Goal: Task Accomplishment & Management: Manage account settings

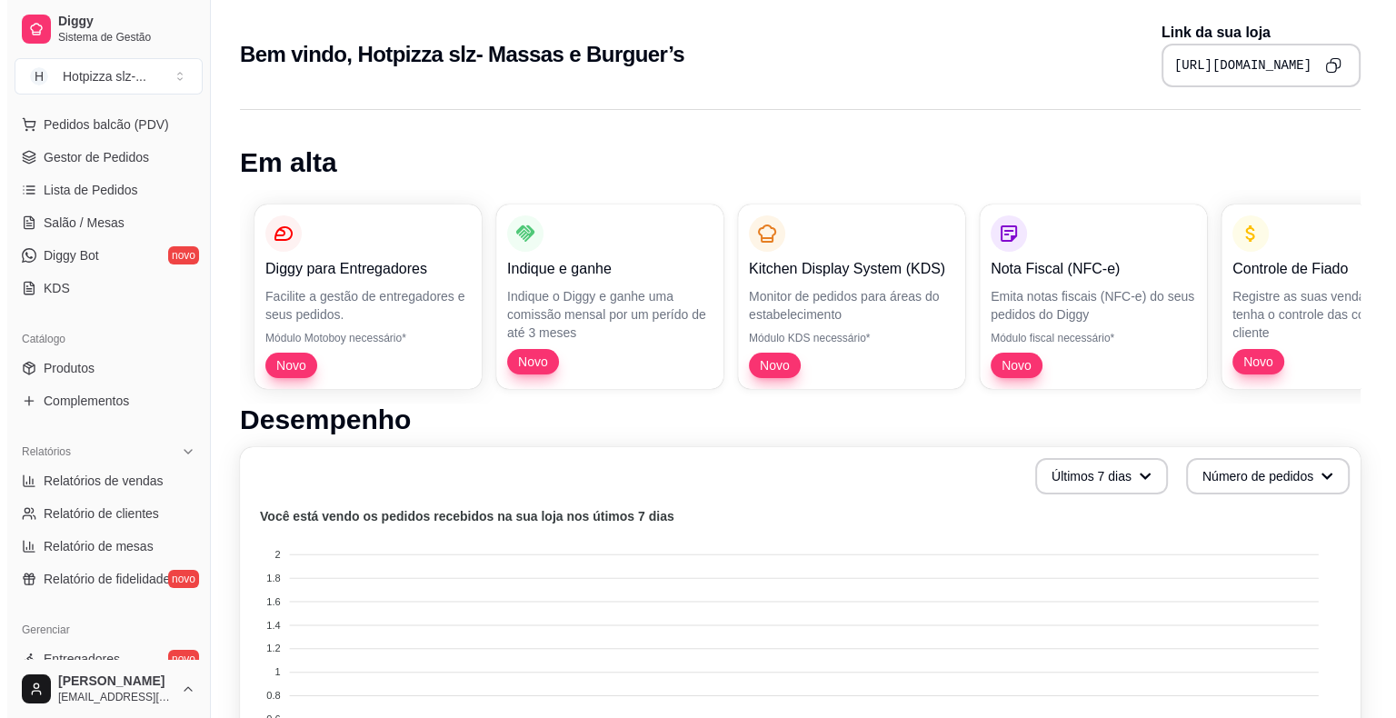
scroll to position [210, 0]
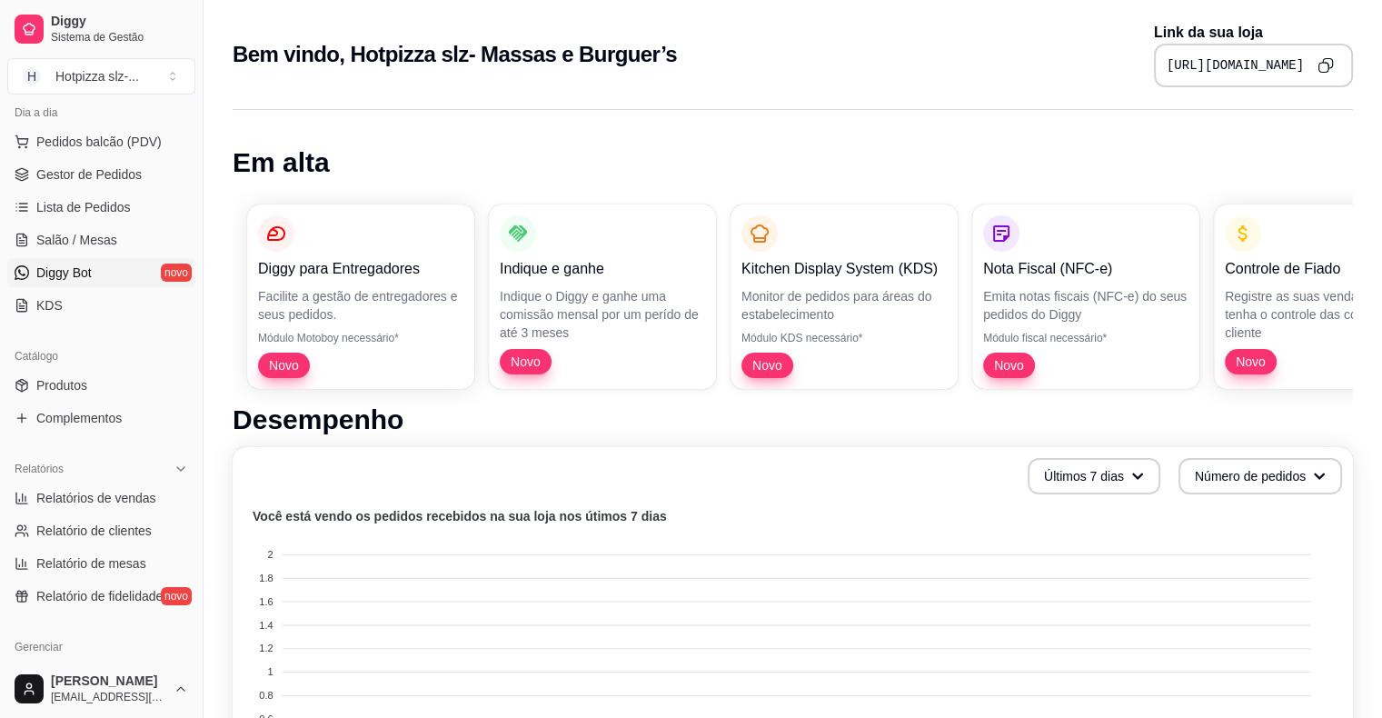
click at [86, 267] on span "Diggy Bot" at bounding box center [63, 273] width 55 height 18
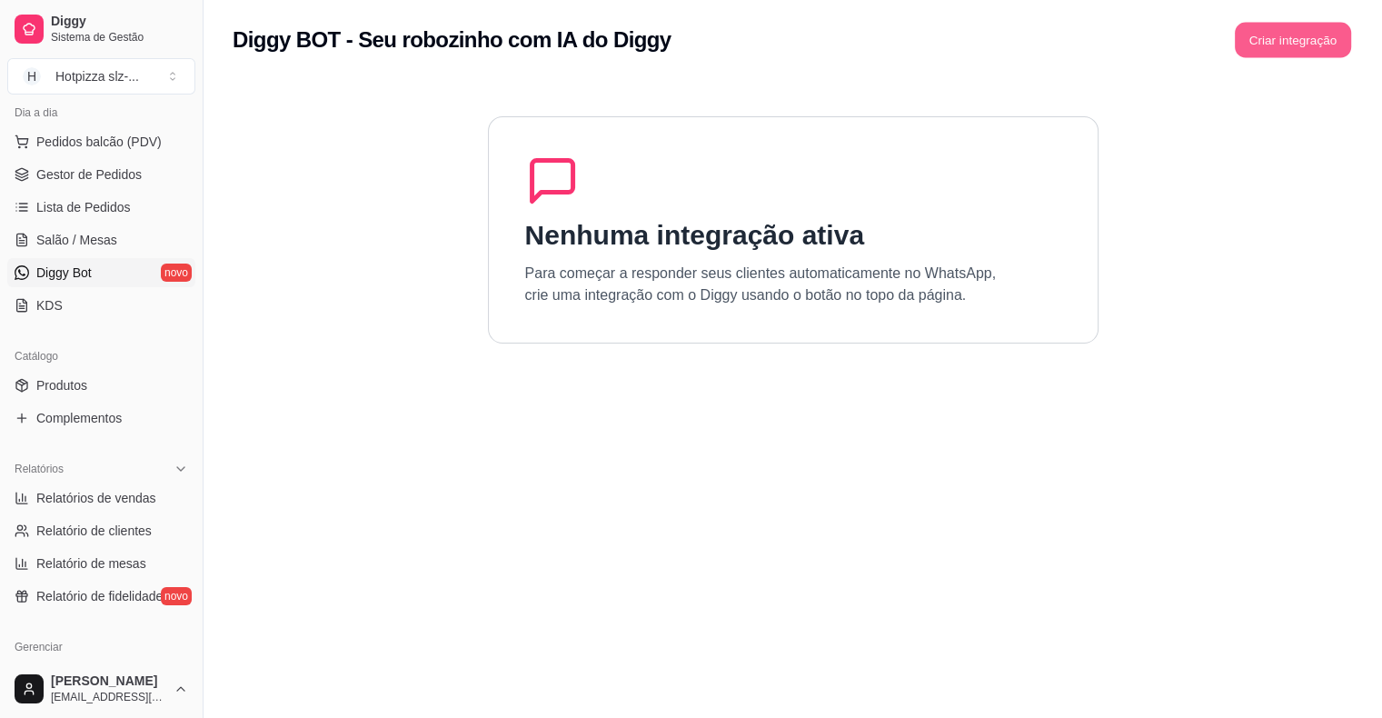
click at [1290, 44] on button "Criar integração" at bounding box center [1293, 40] width 116 height 35
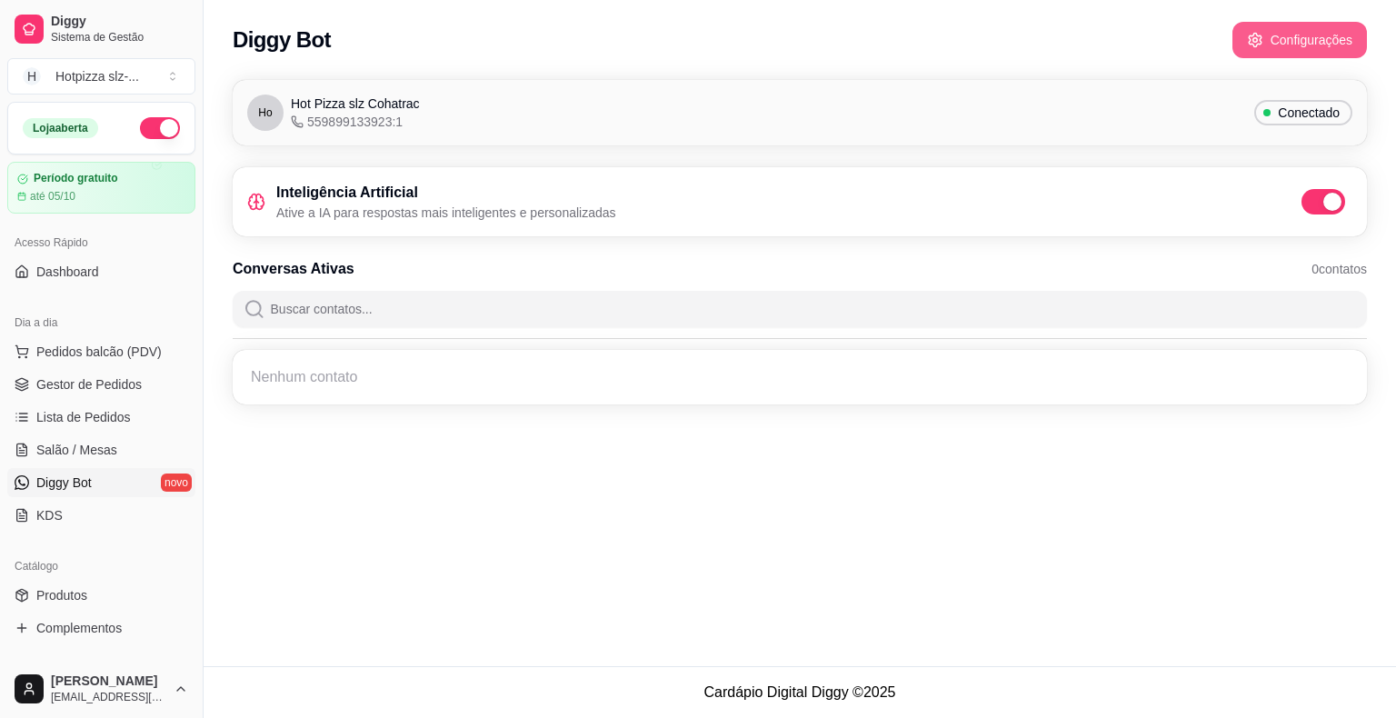
click at [1307, 41] on button "Configurações" at bounding box center [1299, 40] width 135 height 36
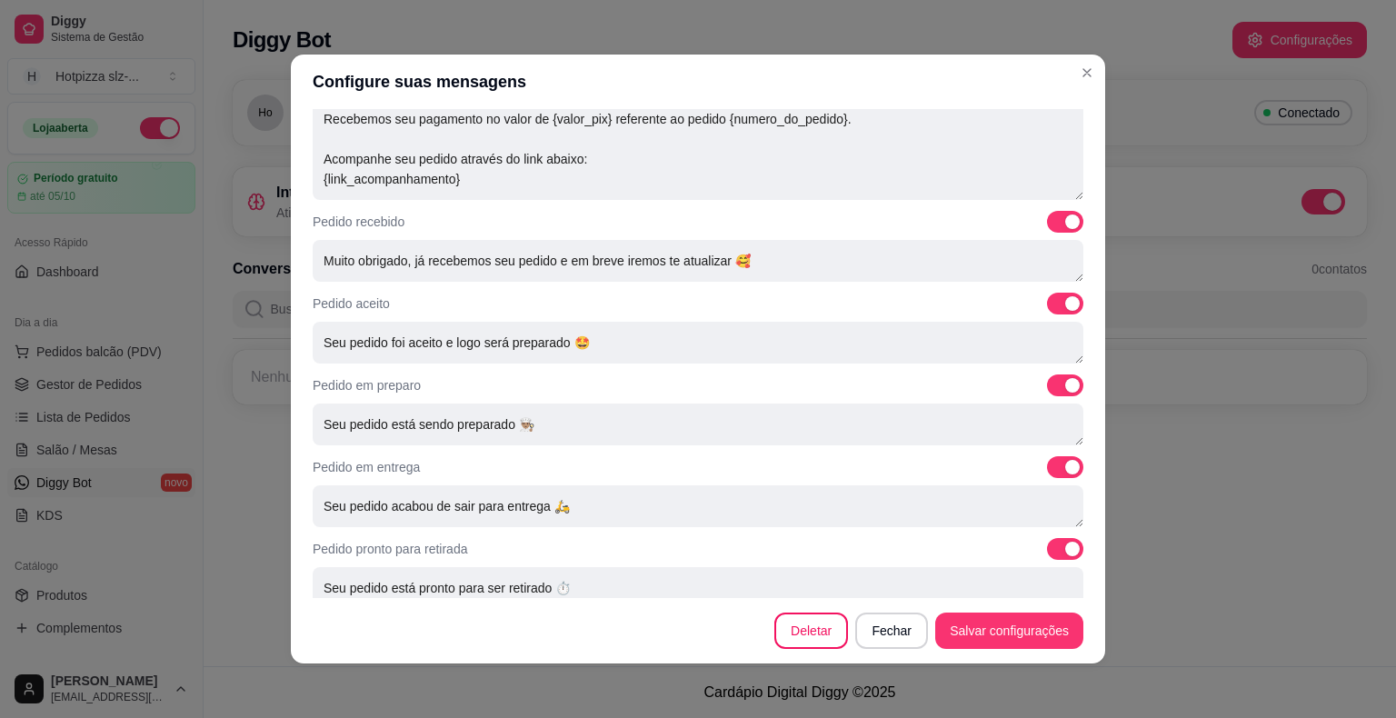
scroll to position [594, 0]
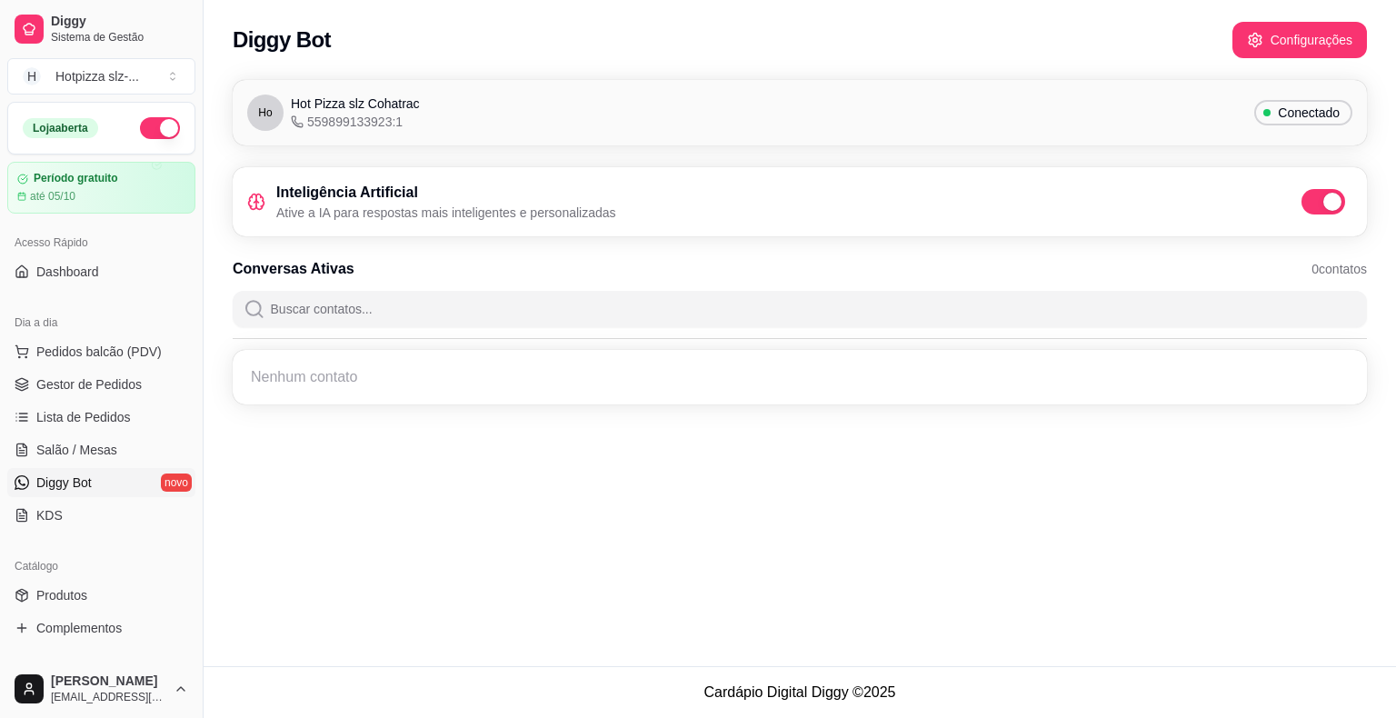
click at [474, 198] on h3 "Inteligência Artificial" at bounding box center [446, 193] width 340 height 22
click at [480, 106] on div "Ho Hot Pizza slz Cohatrac 559899133923:1 Conectado" at bounding box center [799, 113] width 1105 height 36
click at [302, 387] on div "Nenhum contato" at bounding box center [800, 377] width 1113 height 33
click at [312, 385] on div "Nenhum contato" at bounding box center [800, 377] width 1113 height 33
click at [312, 320] on input "Buscar contatos..." at bounding box center [810, 309] width 1091 height 36
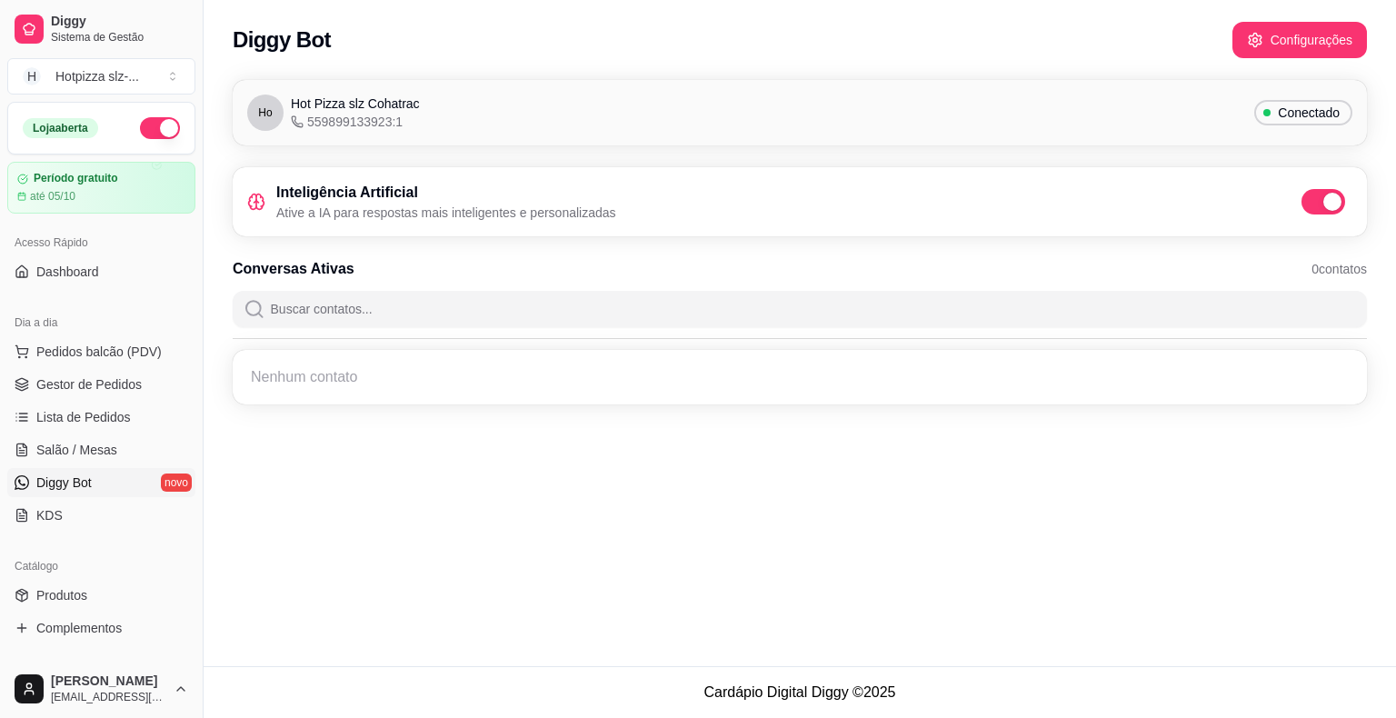
click at [312, 320] on input "Buscar contatos..." at bounding box center [810, 309] width 1091 height 36
click at [302, 270] on h3 "Conversas Ativas" at bounding box center [294, 269] width 122 height 22
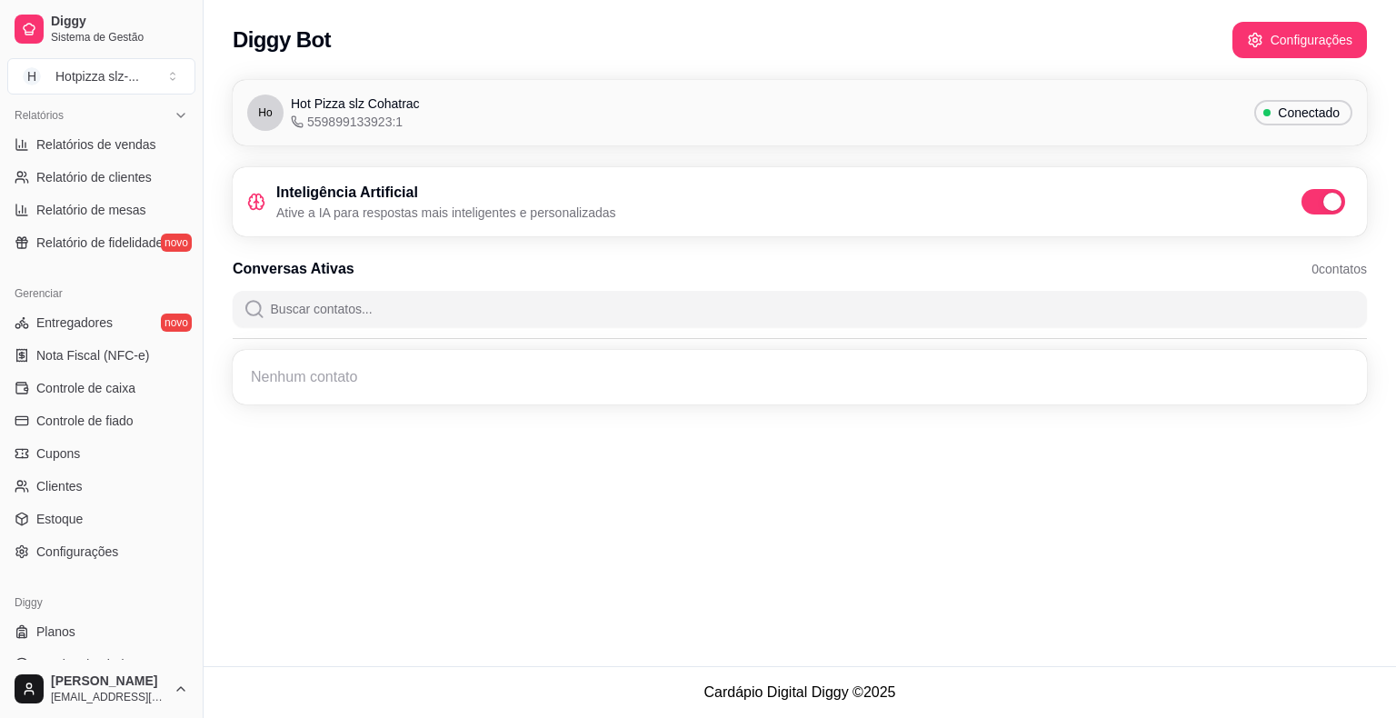
scroll to position [589, 0]
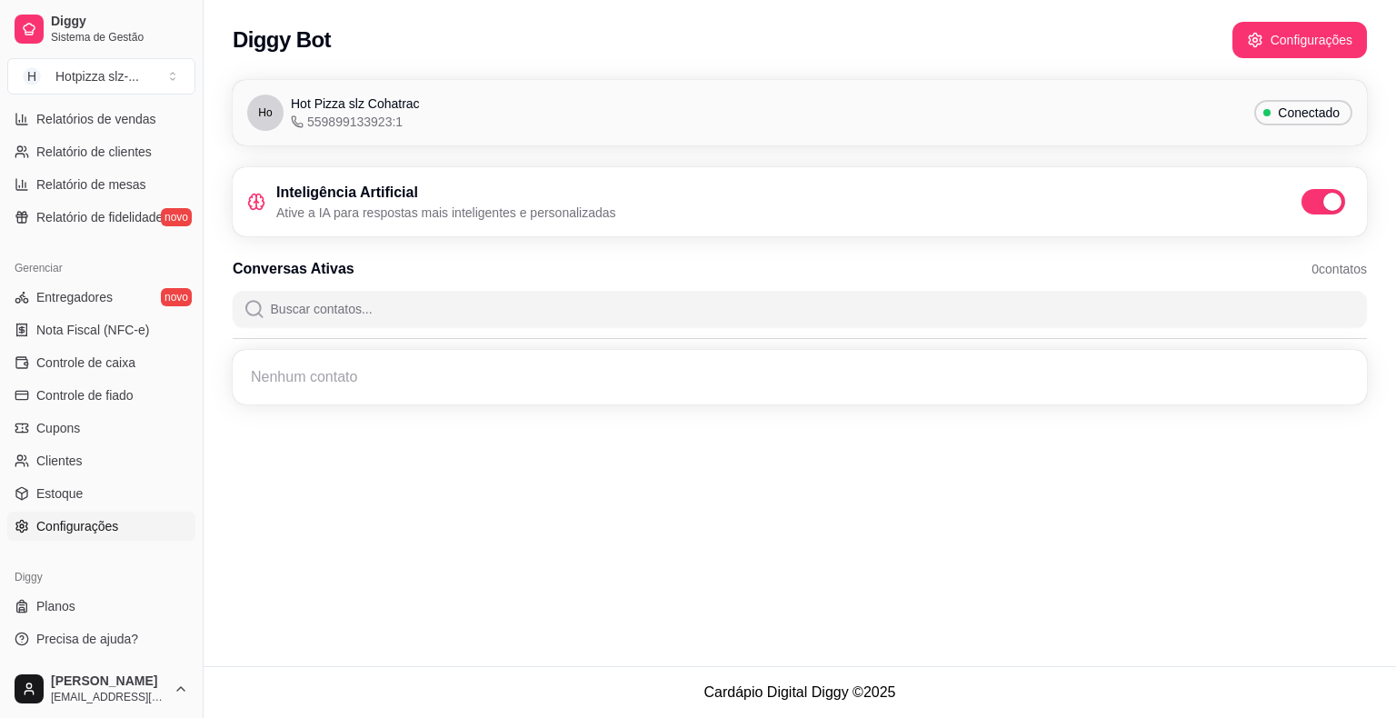
click at [105, 529] on span "Configurações" at bounding box center [77, 526] width 82 height 18
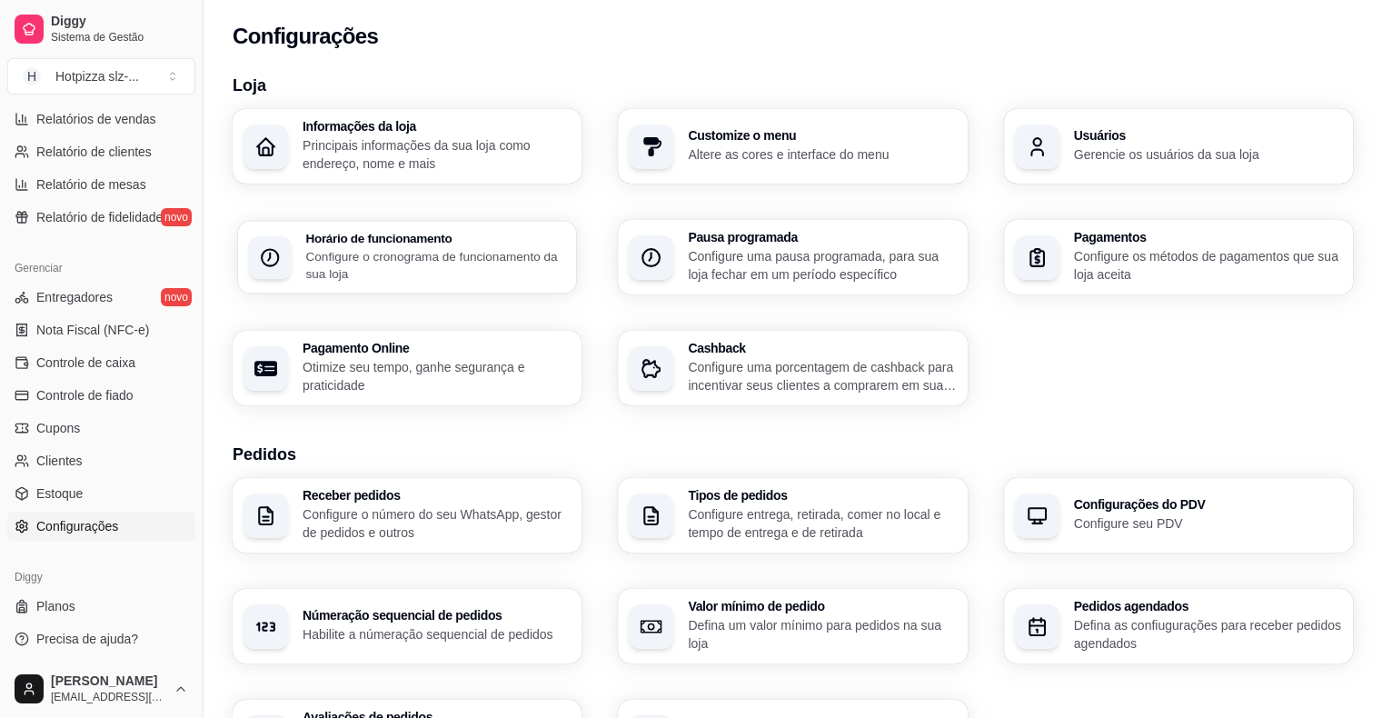
click at [385, 260] on p "Configure o cronograma de funcionamento da sua loja" at bounding box center [435, 264] width 260 height 35
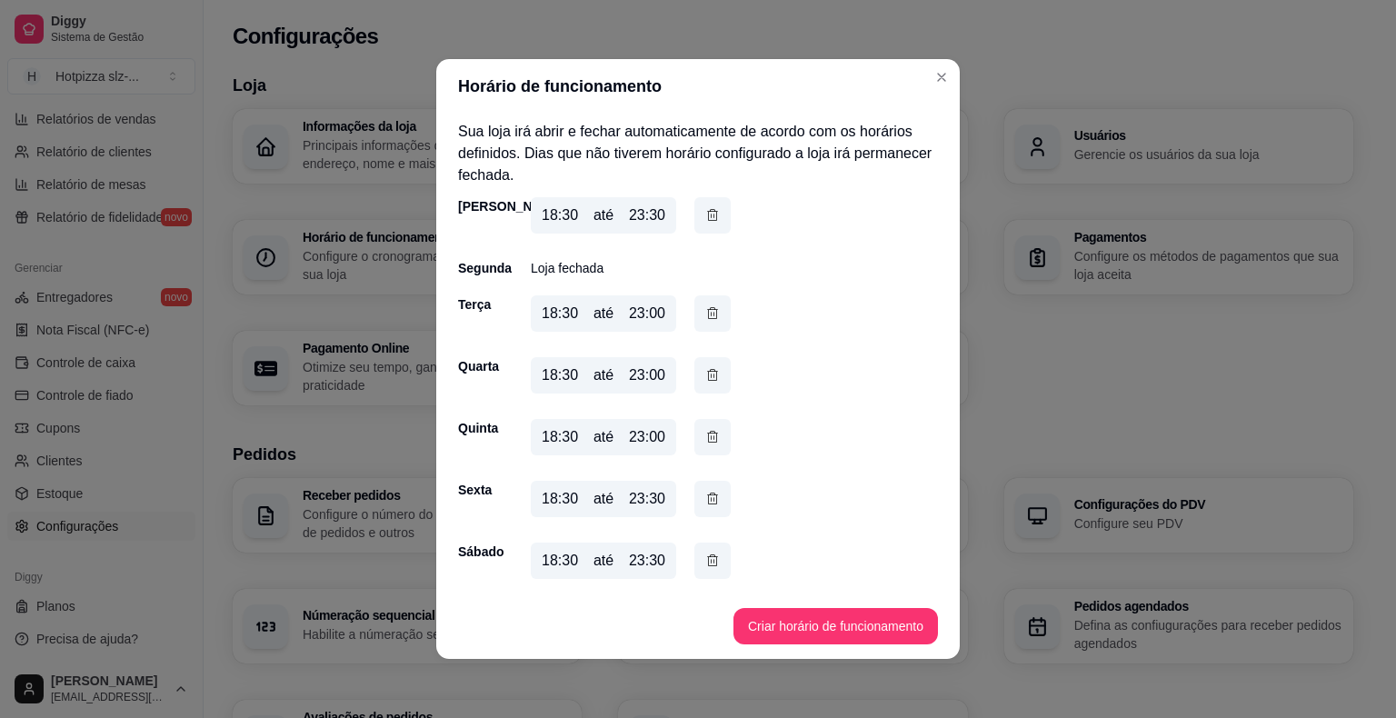
click at [553, 444] on div "18:30" at bounding box center [560, 437] width 36 height 22
click at [576, 439] on div "18:30 até 23:00" at bounding box center [603, 437] width 145 height 36
click at [571, 439] on div "18:30" at bounding box center [560, 437] width 36 height 22
click at [843, 629] on button "Criar horário de funcionamento" at bounding box center [835, 626] width 198 height 35
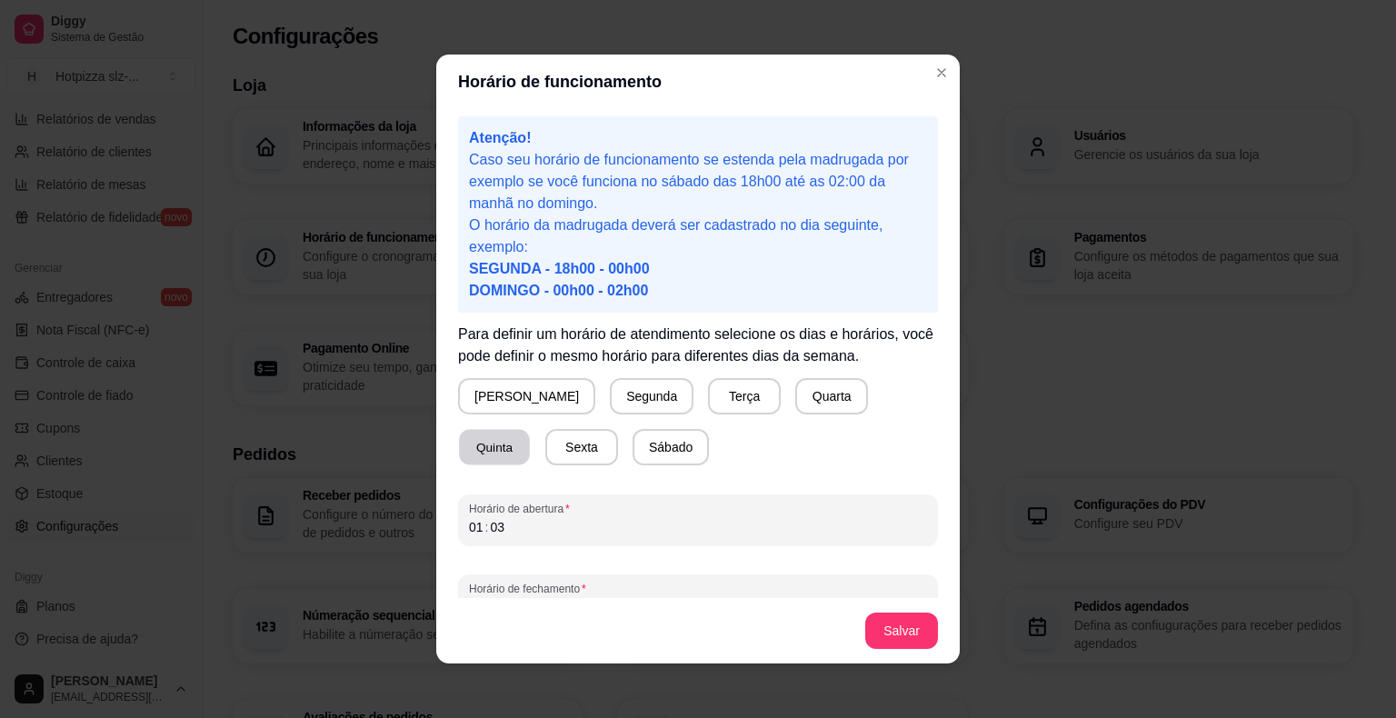
click at [530, 430] on button "Quinta" at bounding box center [494, 447] width 71 height 35
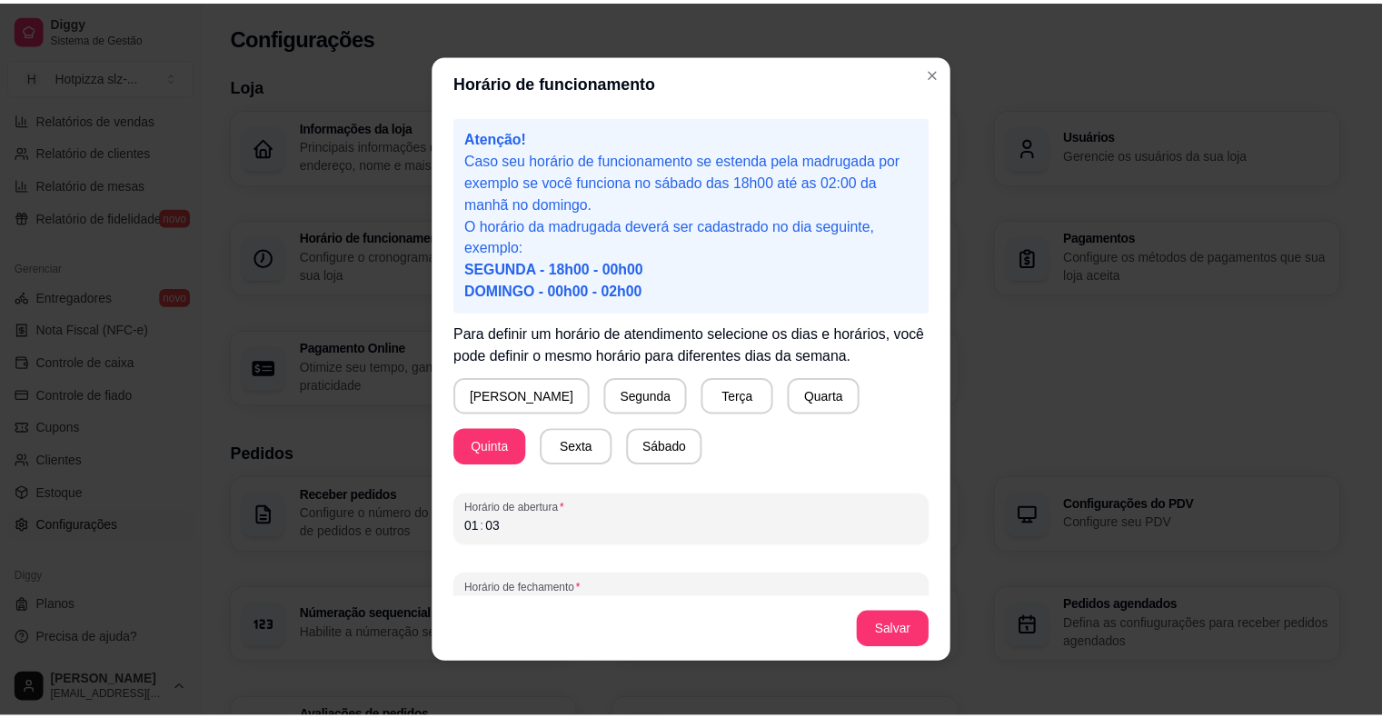
scroll to position [34, 0]
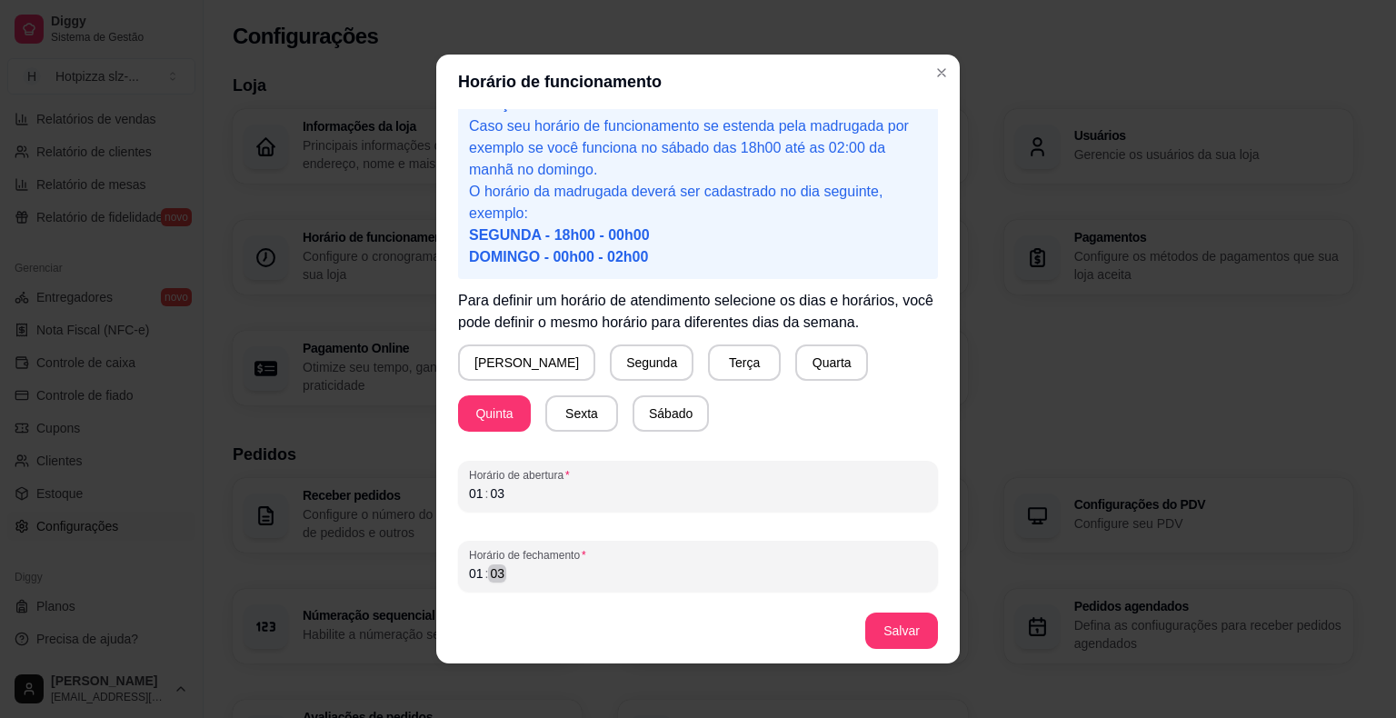
click at [499, 584] on div "01 : 03" at bounding box center [698, 574] width 458 height 22
click at [882, 627] on button "Salvar" at bounding box center [901, 631] width 71 height 35
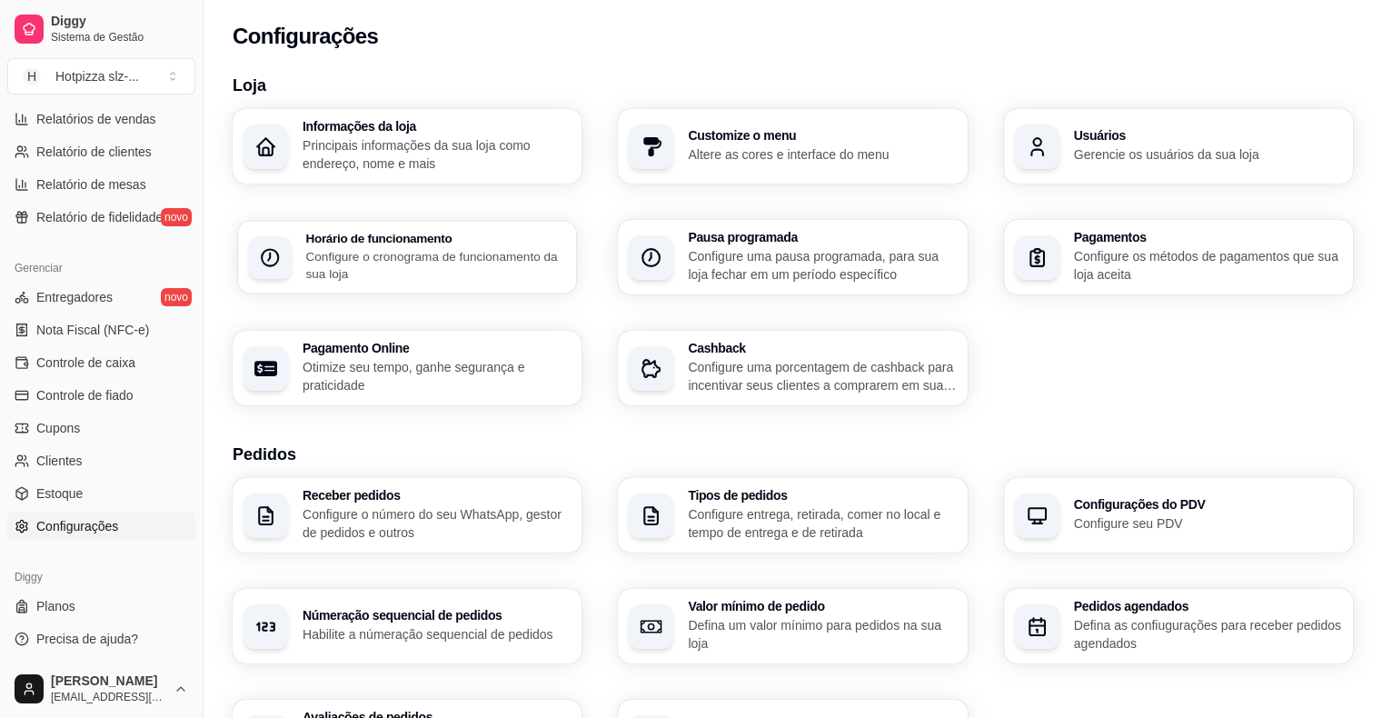
click at [429, 257] on p "Configure o cronograma de funcionamento da sua loja" at bounding box center [435, 264] width 260 height 35
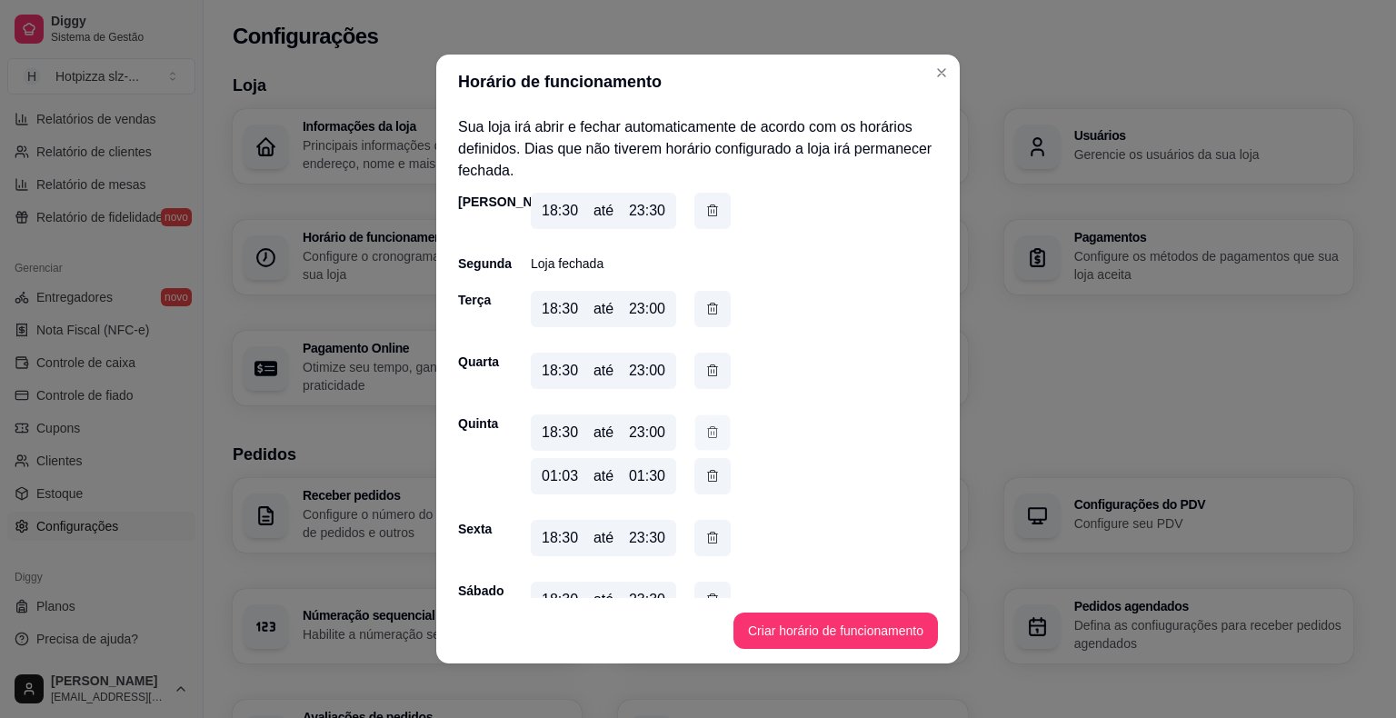
click at [705, 434] on icon "button" at bounding box center [712, 432] width 15 height 19
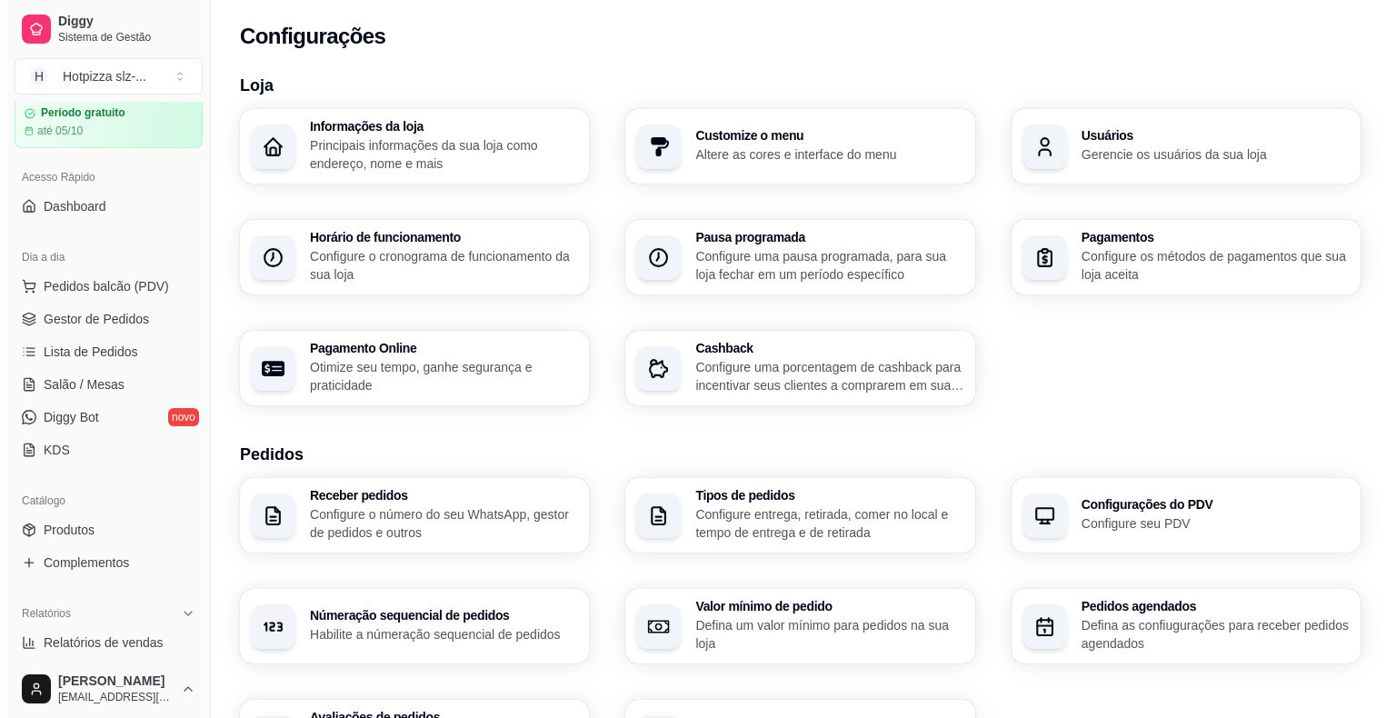
scroll to position [0, 0]
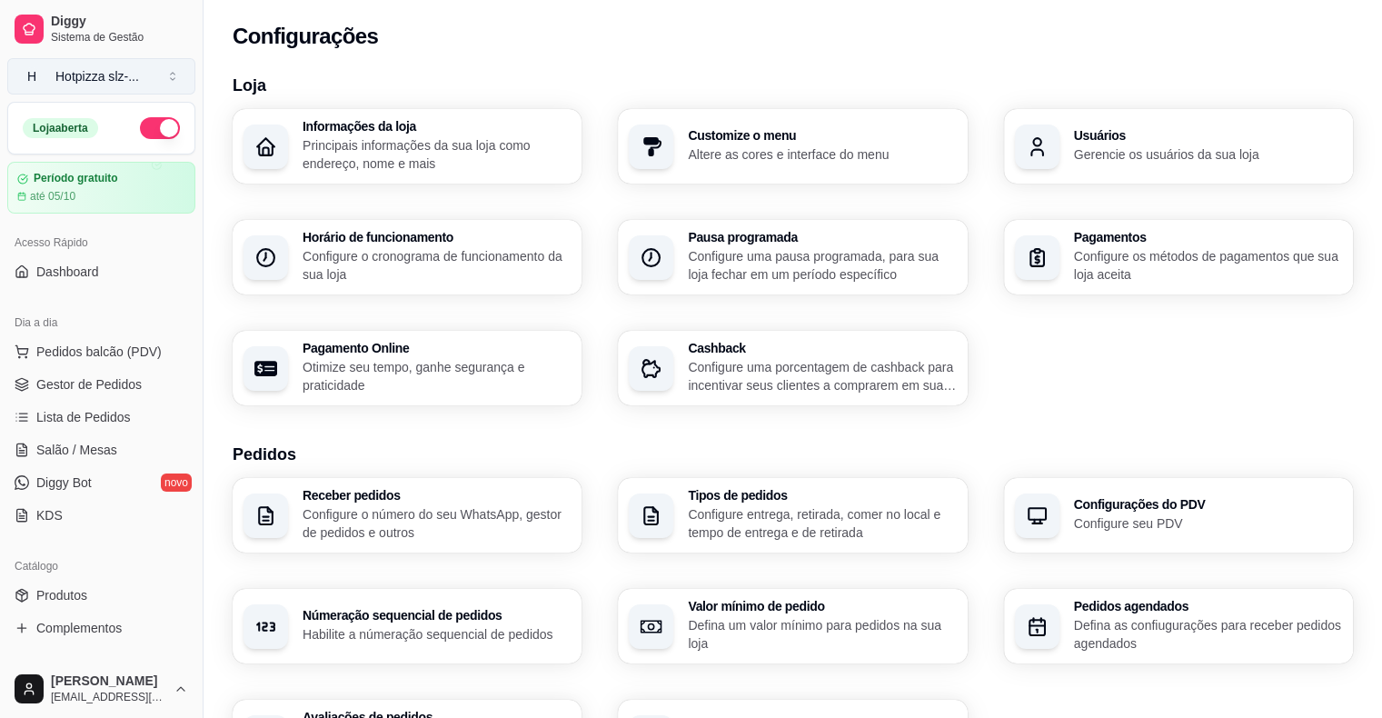
click at [175, 80] on button "H Hotpizza slz- ..." at bounding box center [101, 76] width 188 height 36
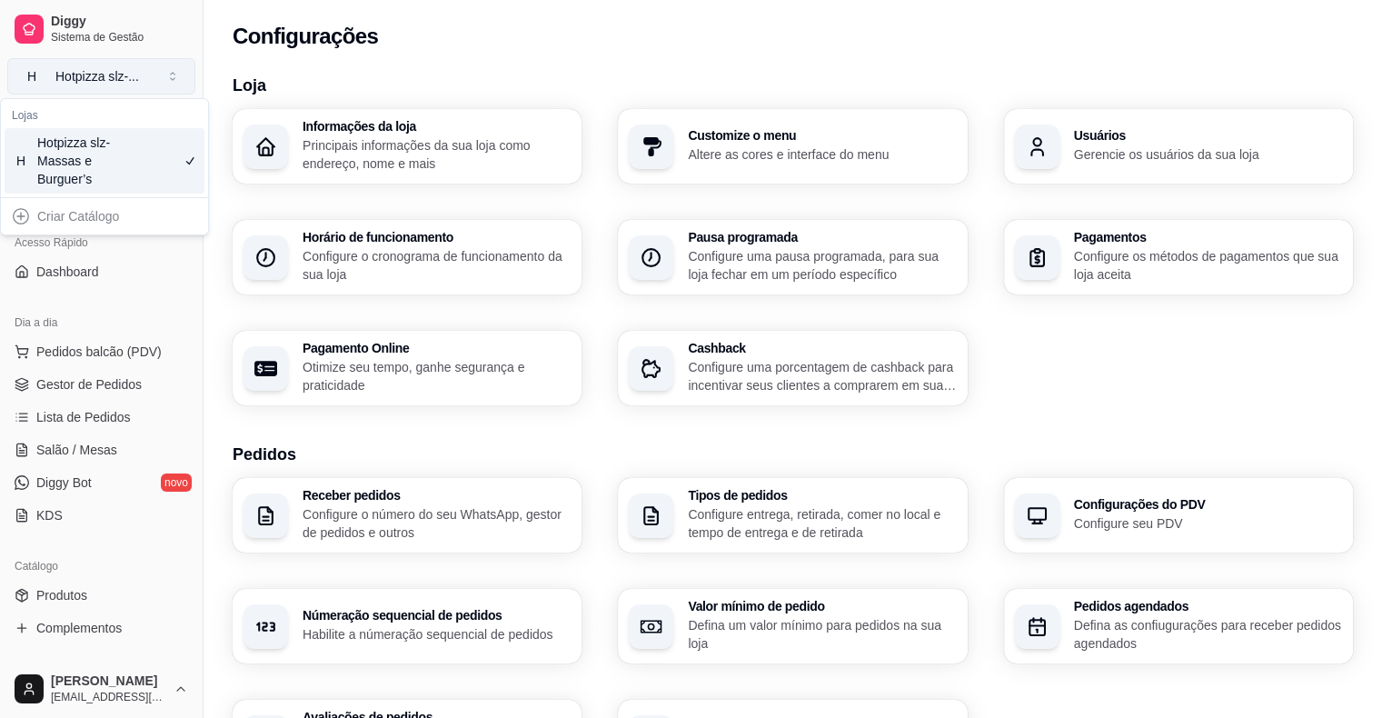
click at [175, 80] on button "H Hotpizza slz- ..." at bounding box center [101, 76] width 188 height 36
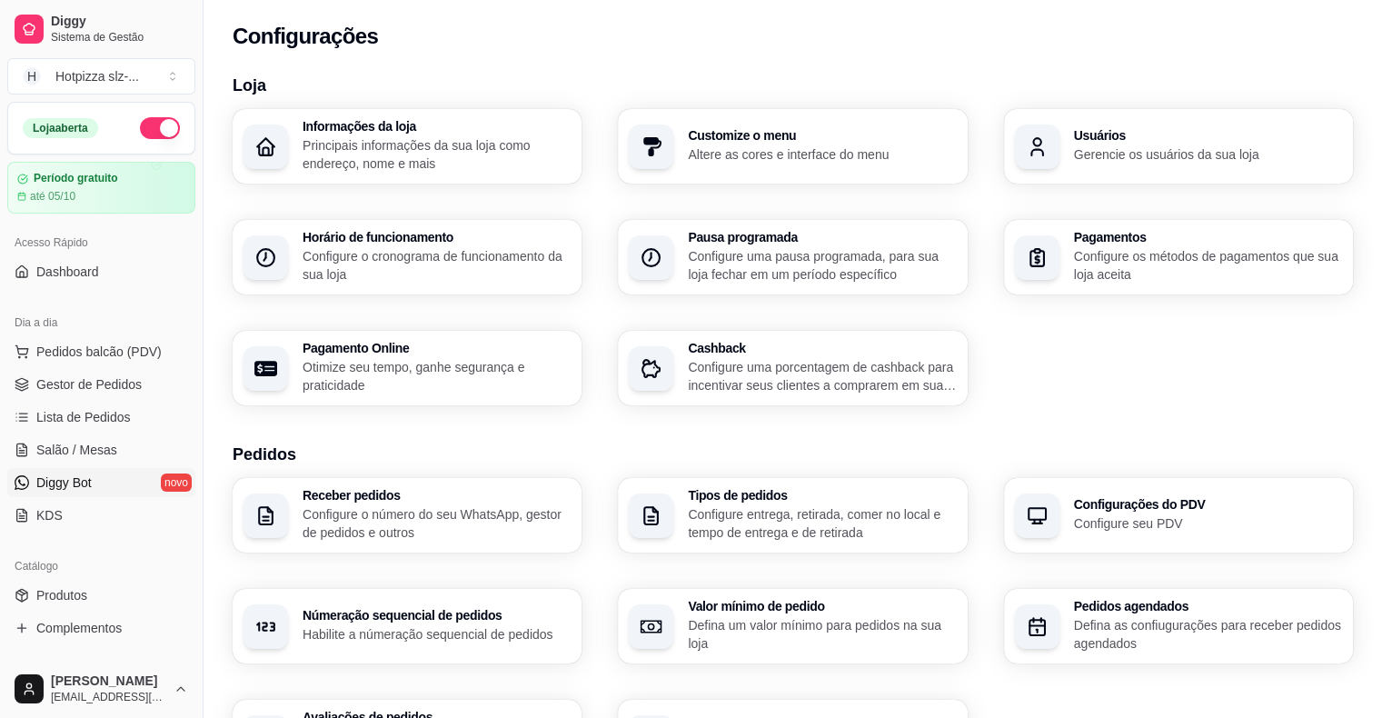
click at [66, 479] on span "Diggy Bot" at bounding box center [63, 483] width 55 height 18
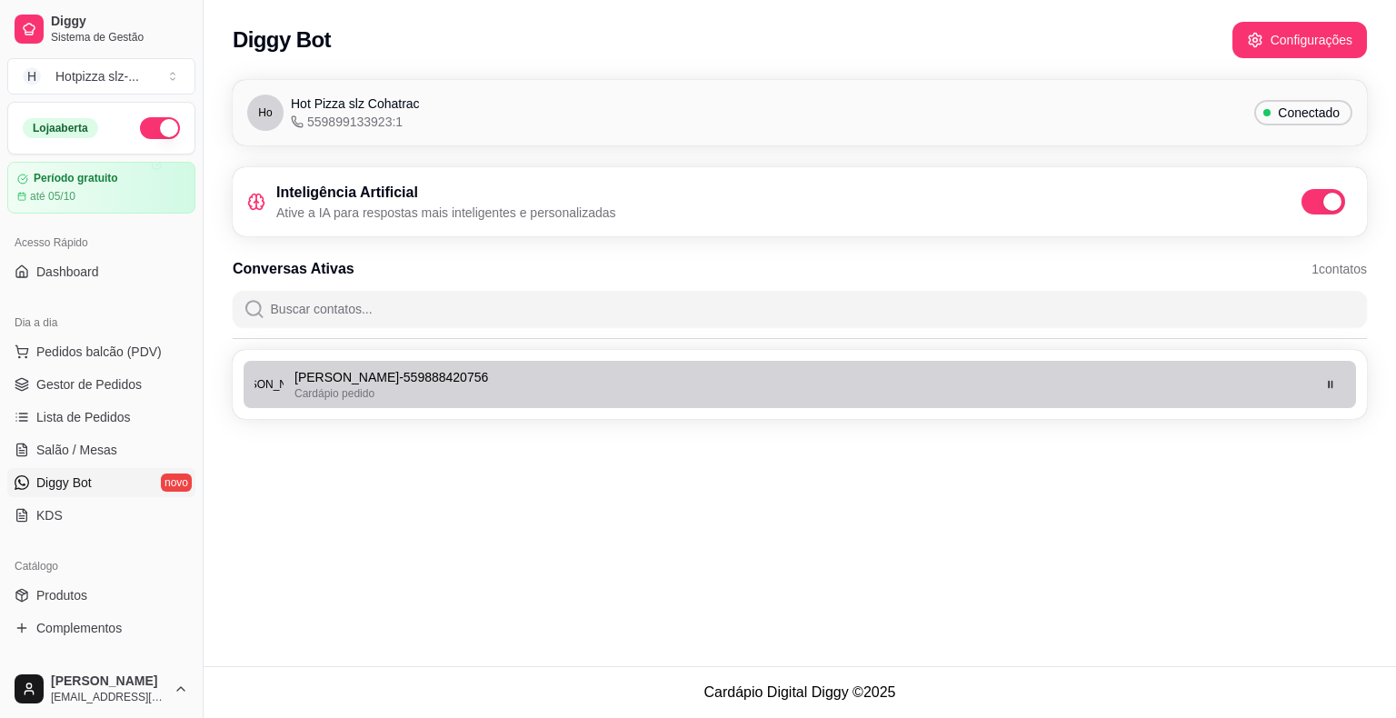
click at [545, 386] on div "Cardápio pedido" at bounding box center [801, 393] width 1014 height 15
click at [629, 376] on p "[PERSON_NAME] - 559888420756" at bounding box center [801, 377] width 1014 height 18
click at [1334, 384] on icon "button" at bounding box center [1330, 384] width 11 height 11
click at [1334, 384] on icon "button" at bounding box center [1330, 384] width 9 height 11
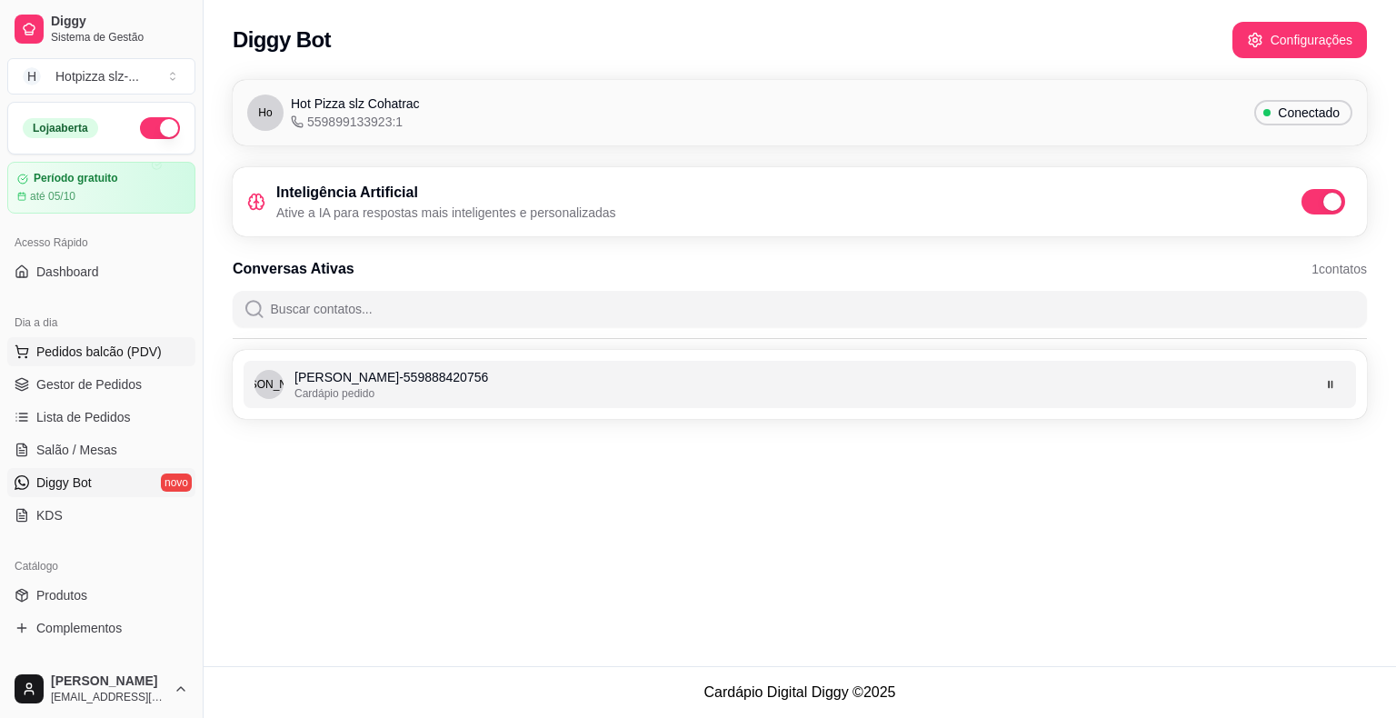
click at [96, 355] on span "Pedidos balcão (PDV)" at bounding box center [98, 352] width 125 height 18
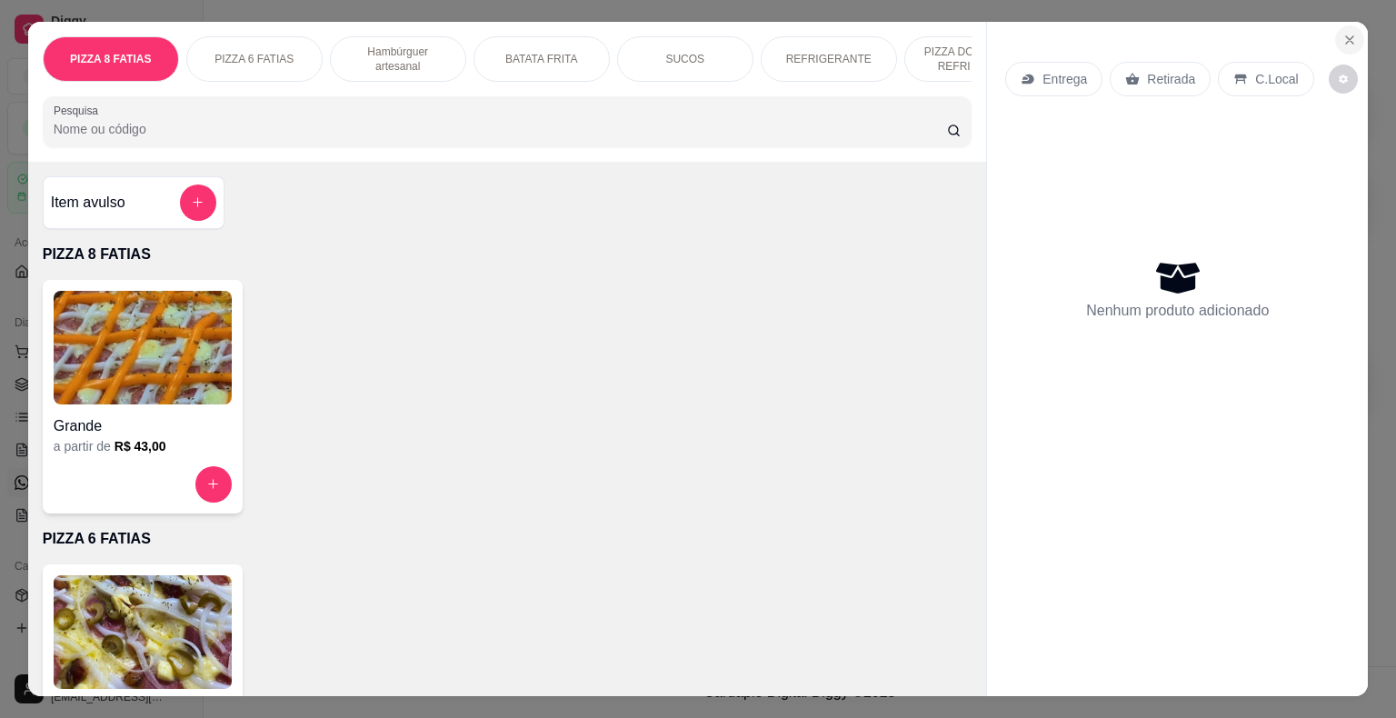
click at [1342, 39] on icon "Close" at bounding box center [1349, 40] width 15 height 15
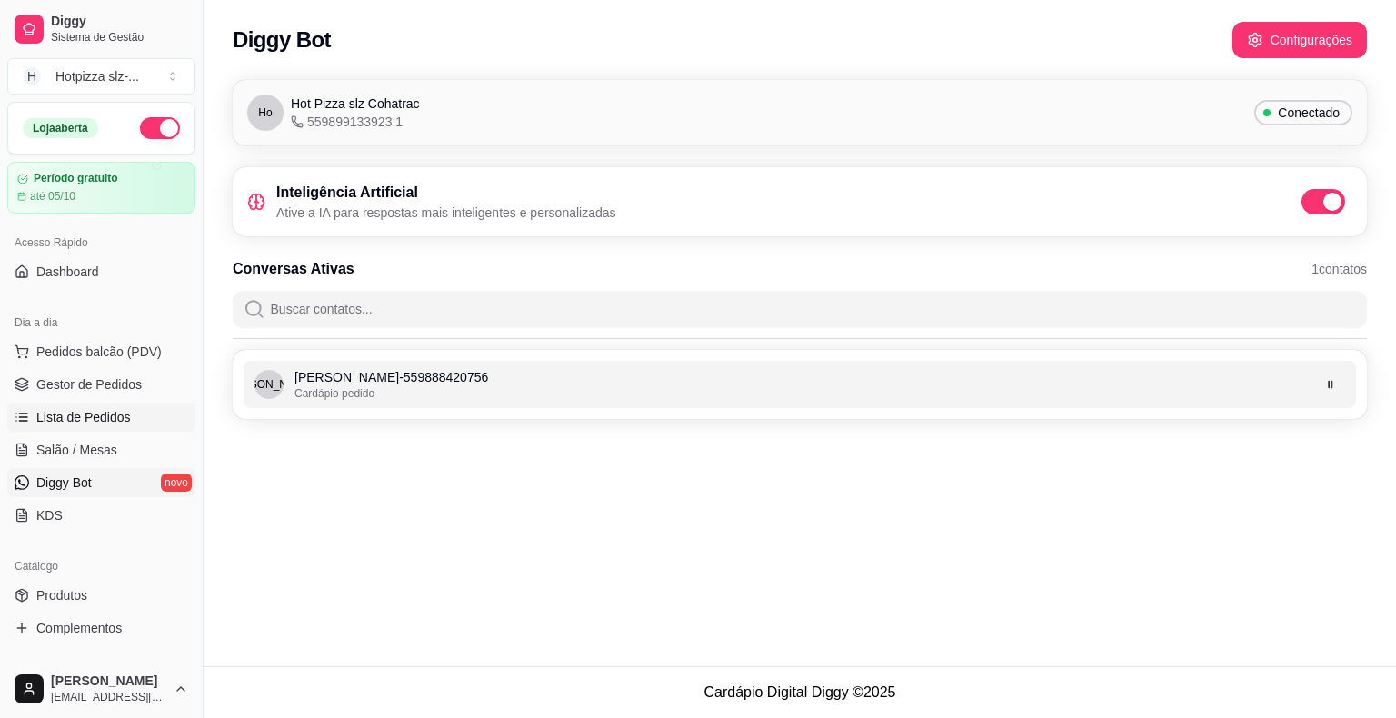
click at [80, 424] on span "Lista de Pedidos" at bounding box center [83, 417] width 95 height 18
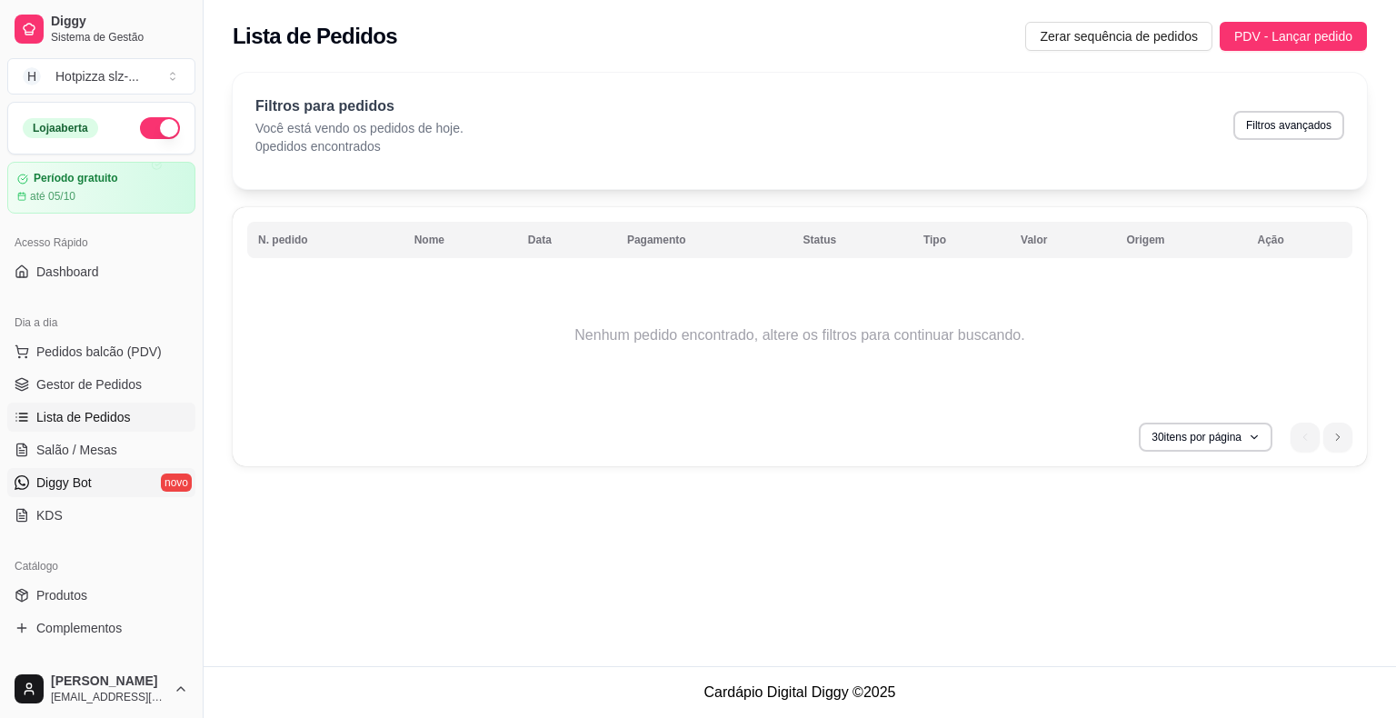
click at [61, 485] on span "Diggy Bot" at bounding box center [63, 483] width 55 height 18
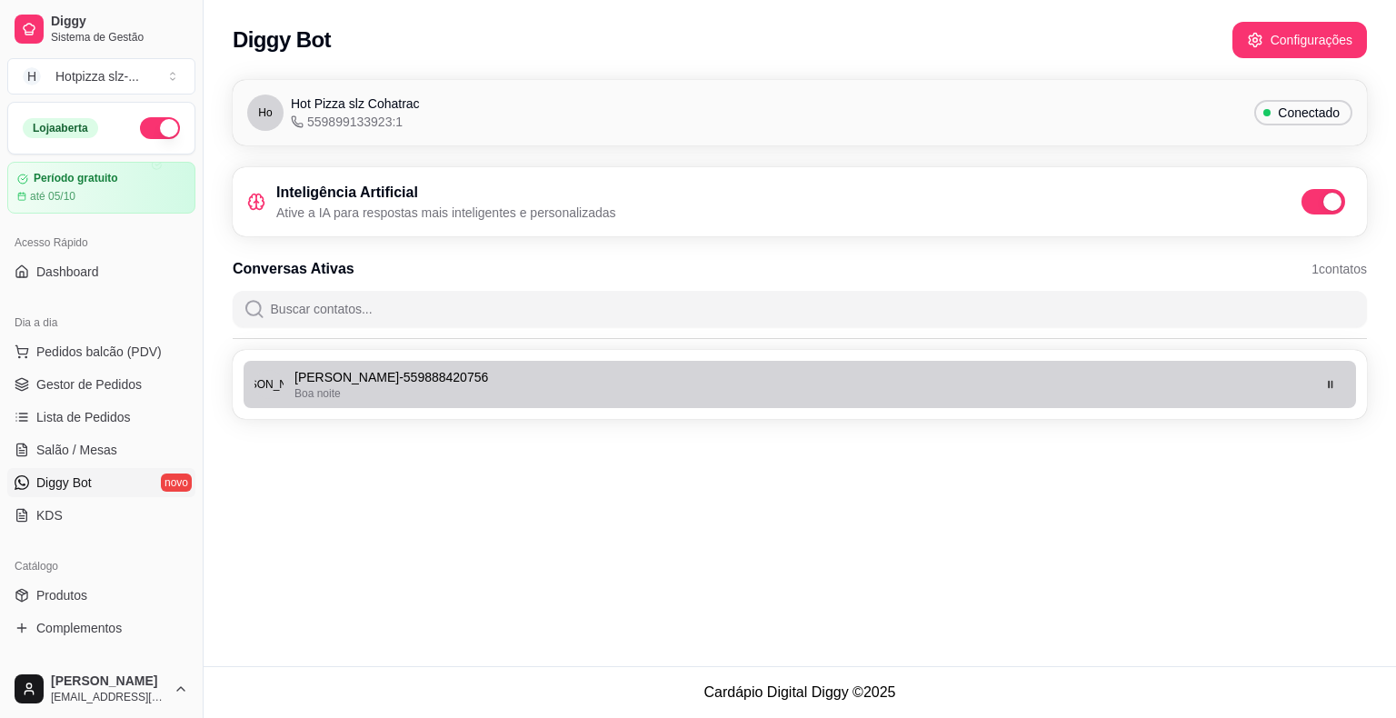
click at [542, 395] on div "Boa noite" at bounding box center [801, 393] width 1014 height 15
click at [556, 390] on div "Boa noite" at bounding box center [801, 393] width 1014 height 15
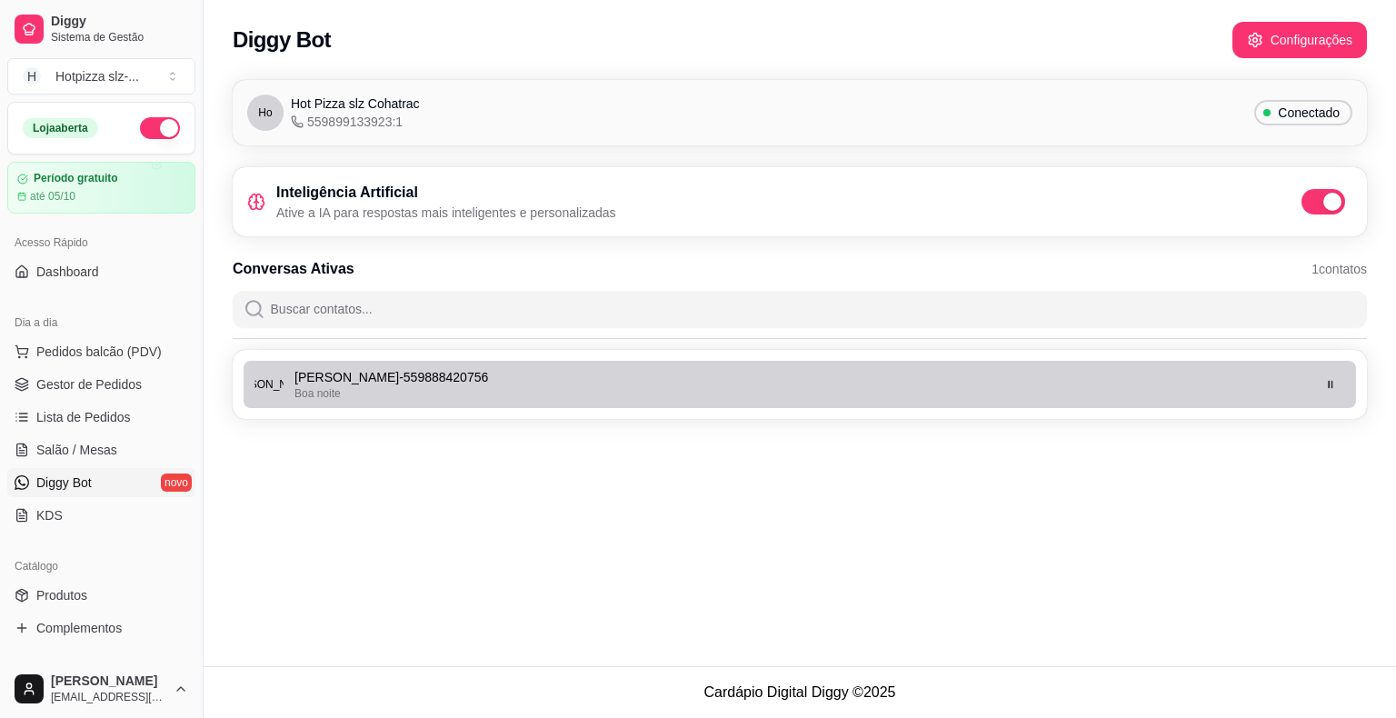
click at [556, 390] on div "Boa noite" at bounding box center [801, 393] width 1014 height 15
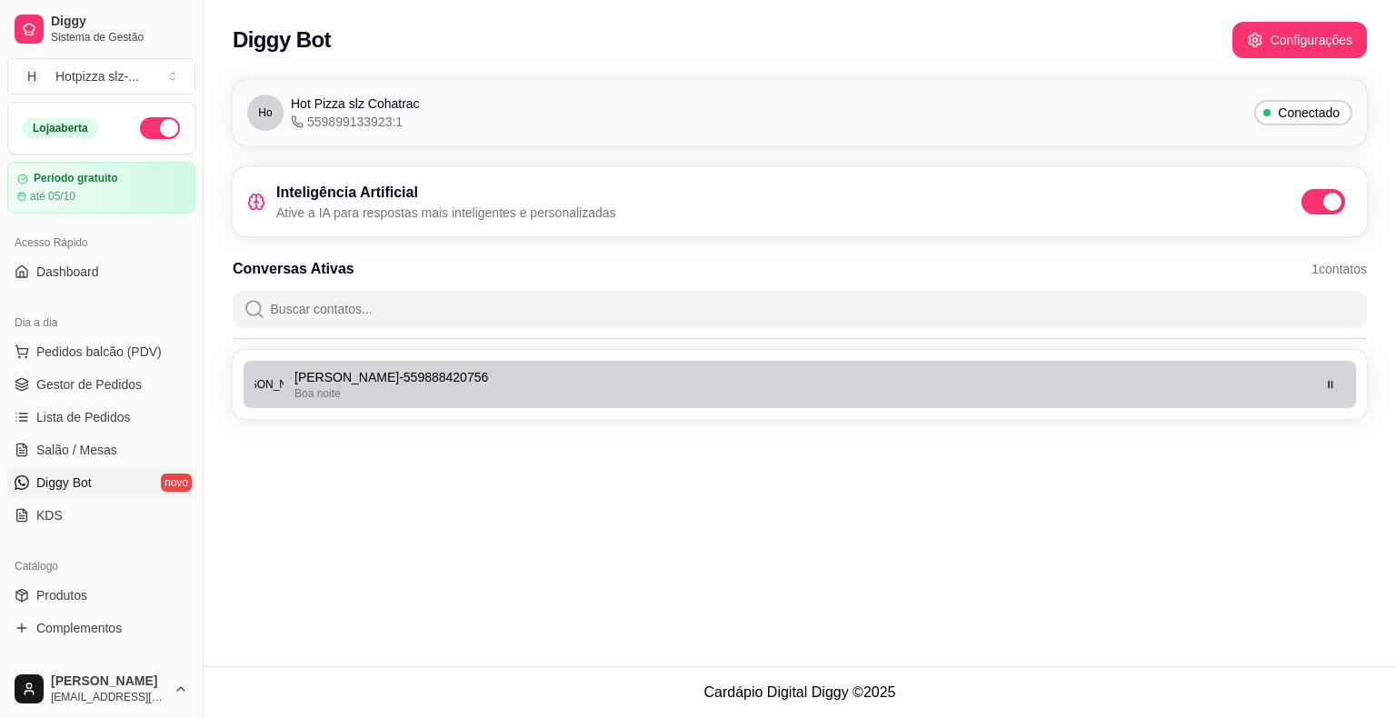
click at [556, 390] on div "Boa noite" at bounding box center [801, 393] width 1014 height 15
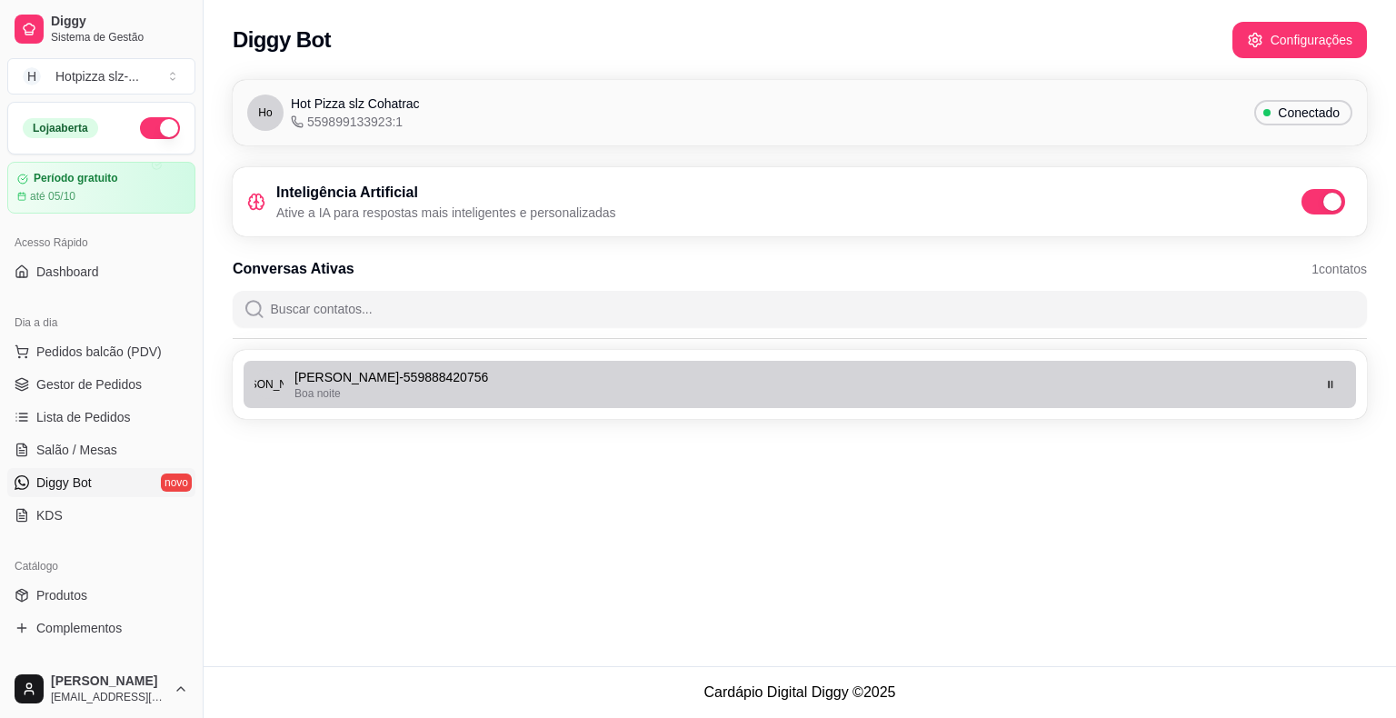
click at [556, 390] on div "Boa noite" at bounding box center [801, 393] width 1014 height 15
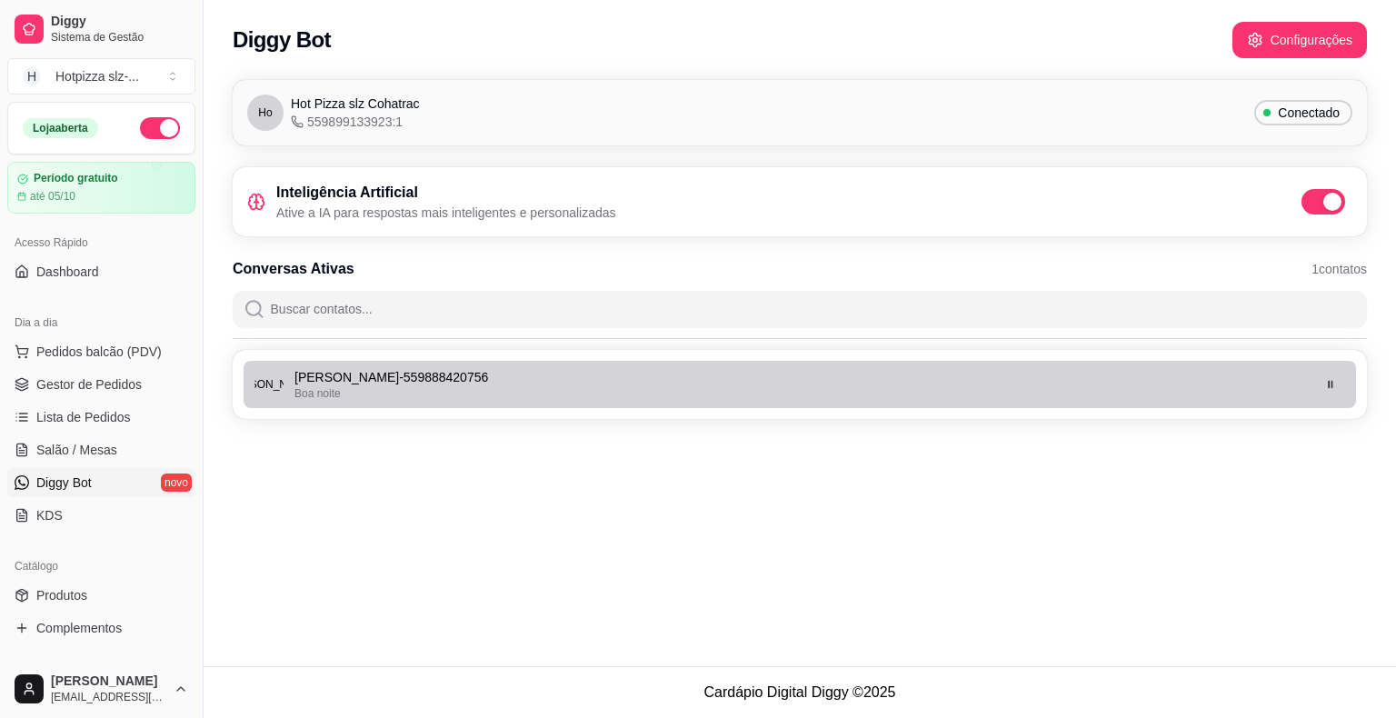
click at [1175, 374] on p "[PERSON_NAME] - 559888420756" at bounding box center [801, 377] width 1014 height 18
click at [1332, 384] on icon "button" at bounding box center [1331, 384] width 4 height 6
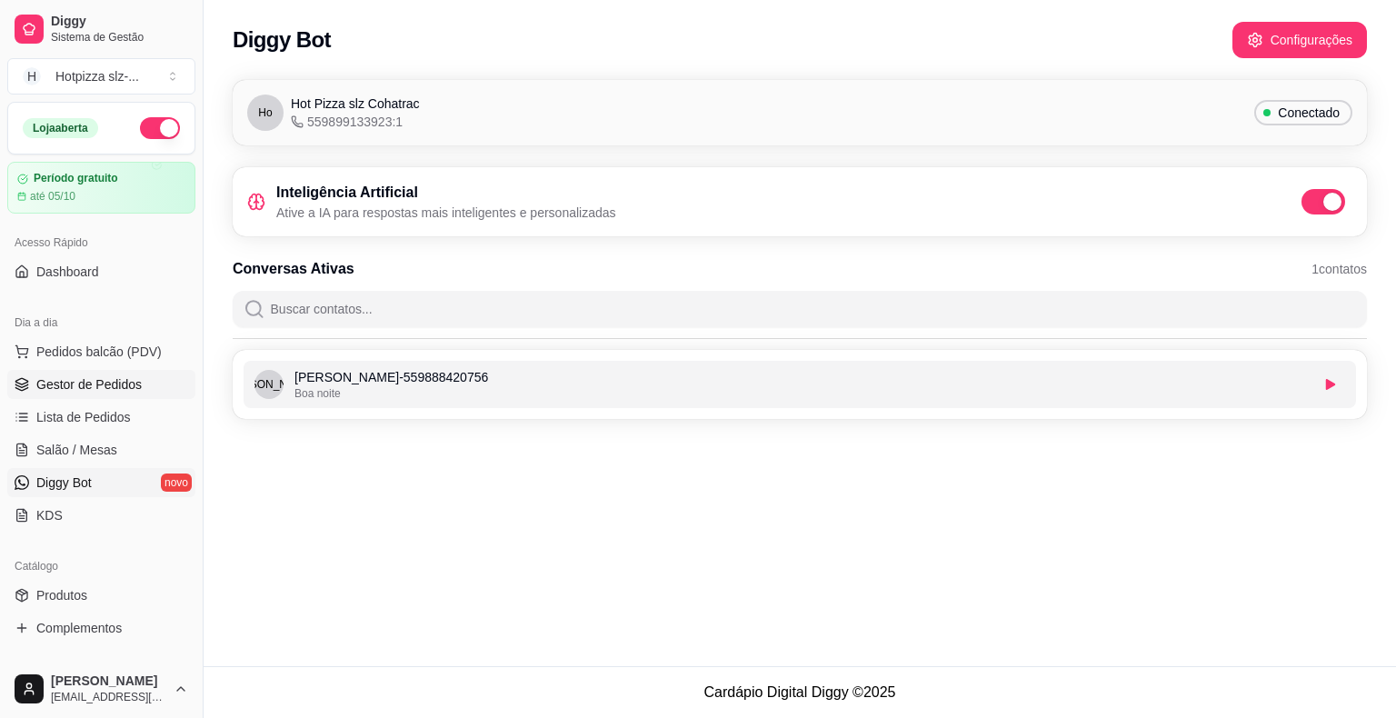
click at [77, 384] on span "Gestor de Pedidos" at bounding box center [88, 384] width 105 height 18
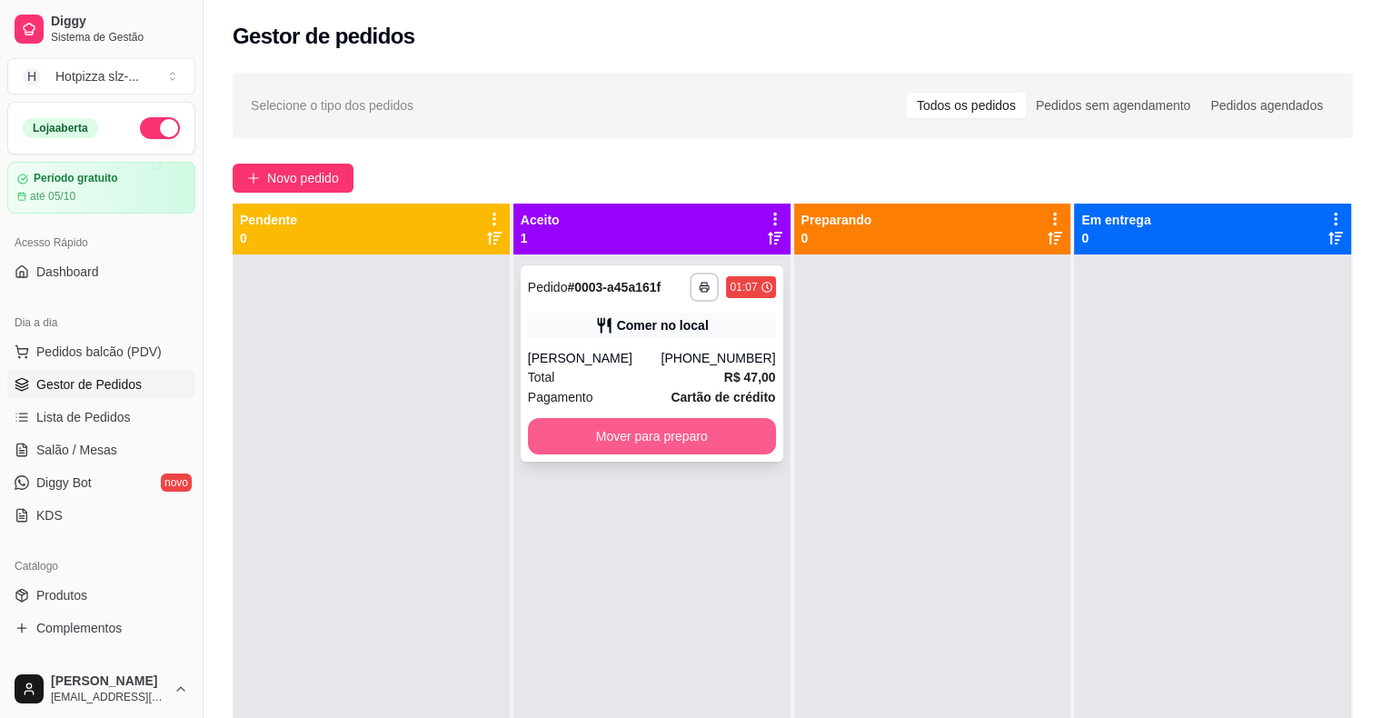
click at [626, 441] on button "Mover para preparo" at bounding box center [652, 436] width 248 height 36
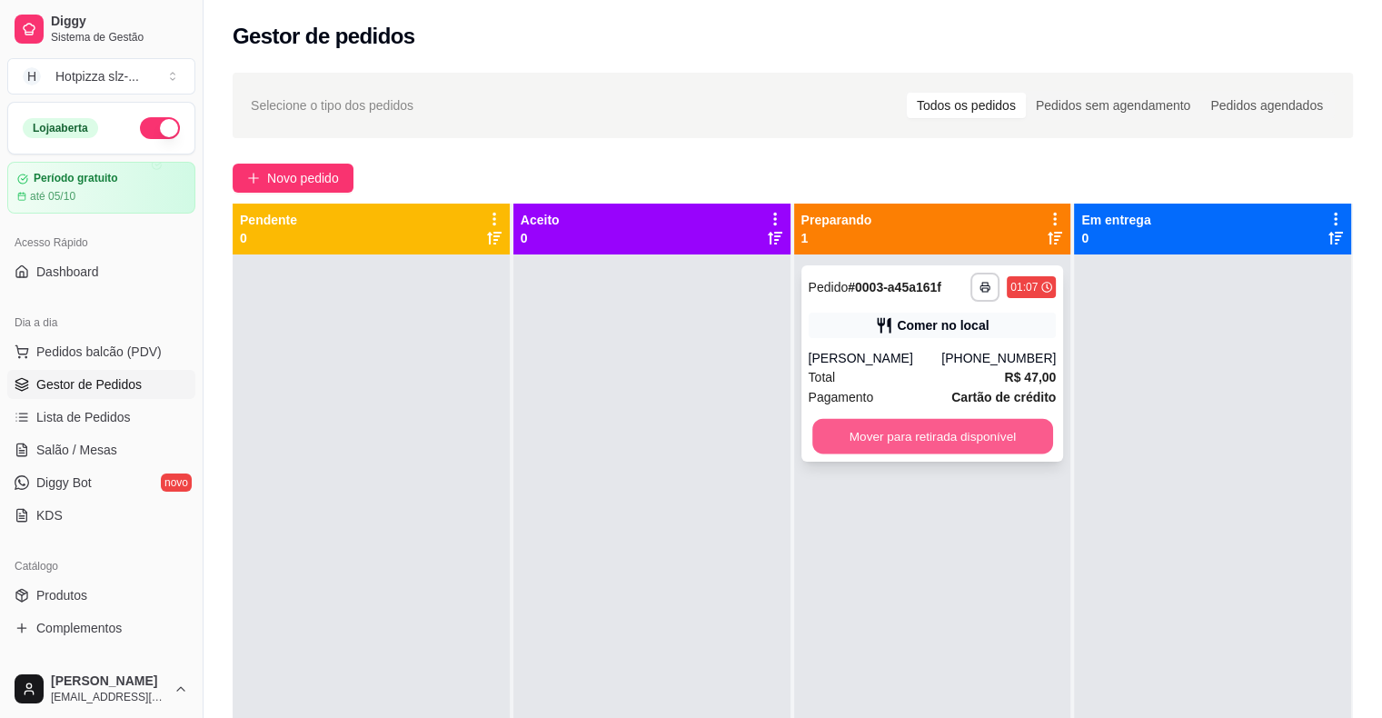
click at [954, 437] on button "Mover para retirada disponível" at bounding box center [933, 436] width 241 height 35
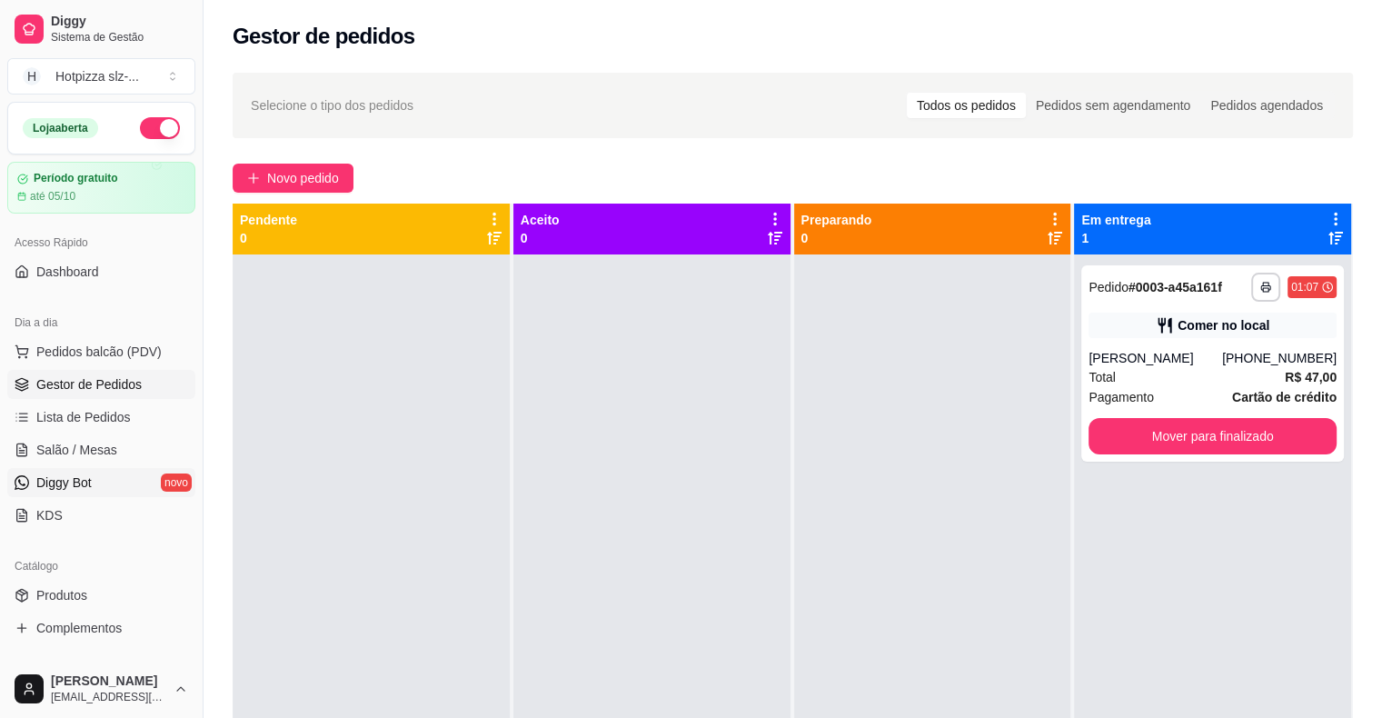
click at [60, 482] on span "Diggy Bot" at bounding box center [63, 483] width 55 height 18
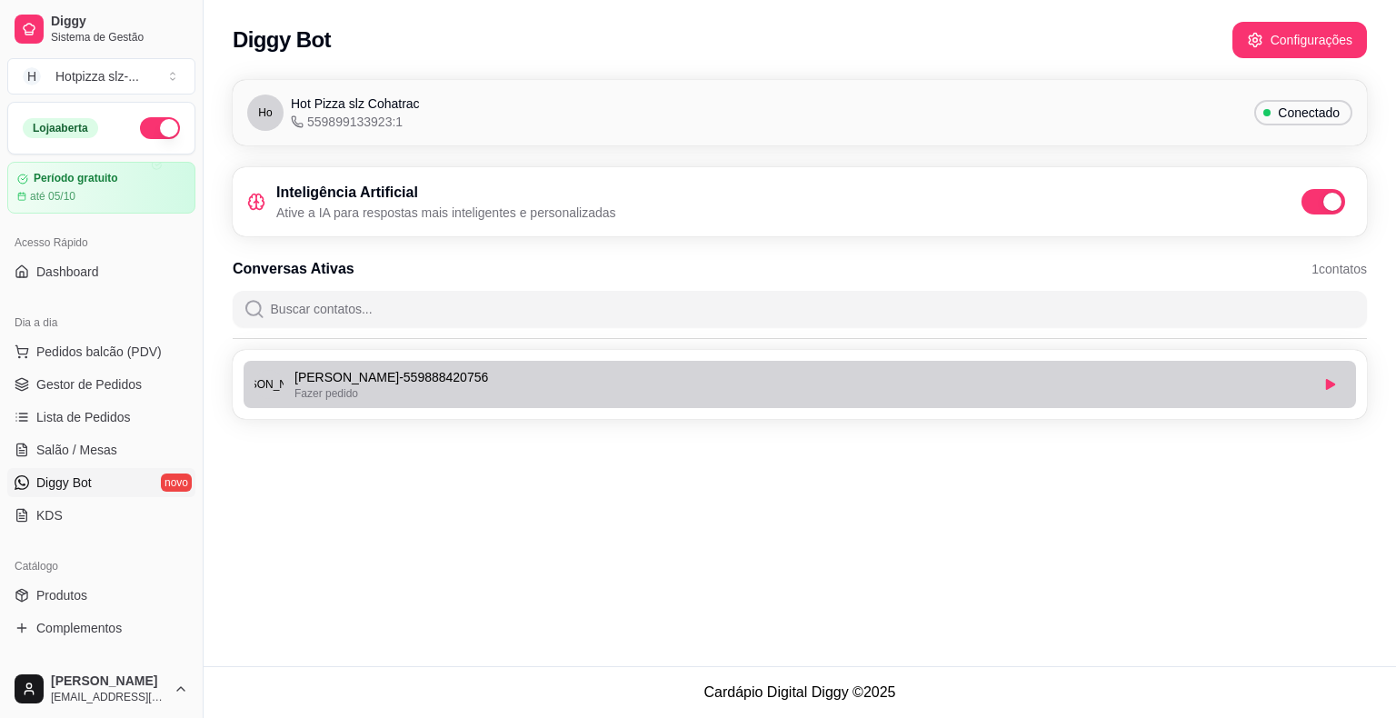
click at [731, 387] on div "Fazer pedido" at bounding box center [801, 393] width 1014 height 15
click at [302, 387] on span "Fazer pedido" at bounding box center [326, 393] width 64 height 13
click at [613, 374] on p "[PERSON_NAME] - 559888420756" at bounding box center [801, 377] width 1014 height 18
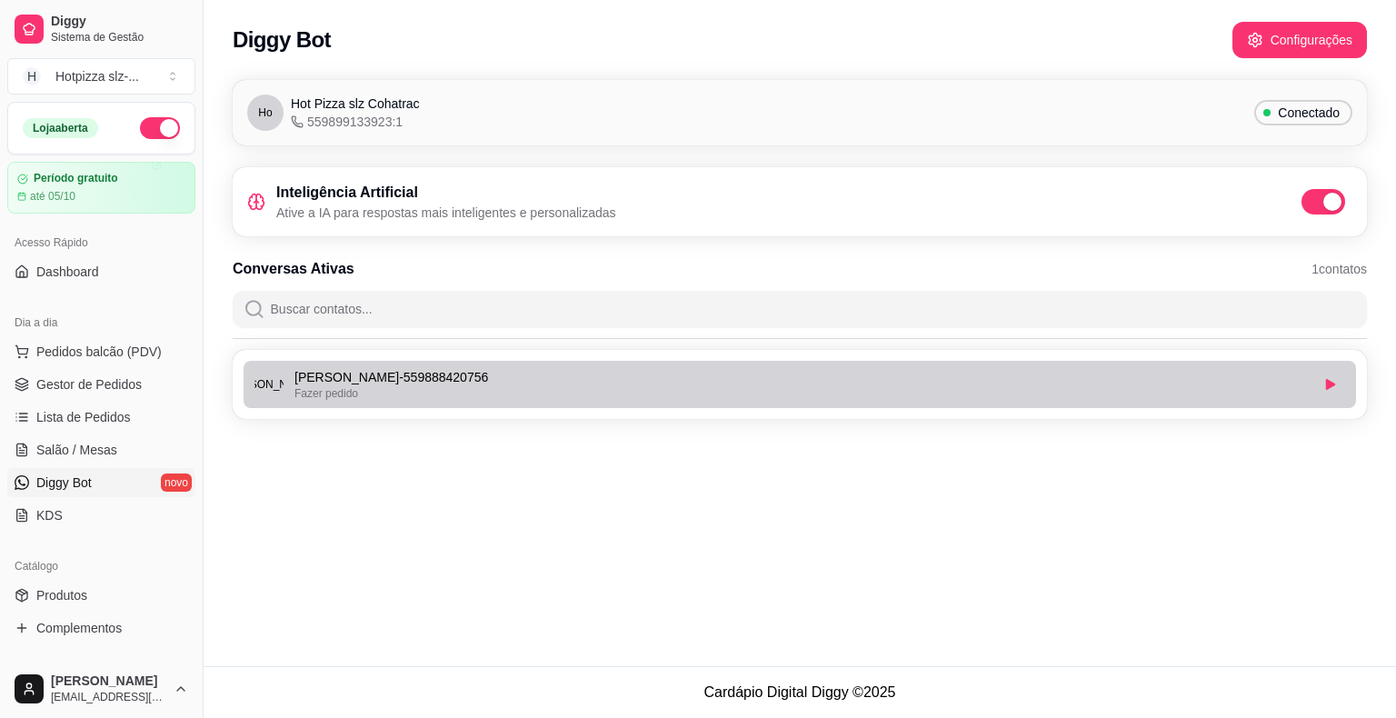
click at [613, 374] on p "[PERSON_NAME] - 559888420756" at bounding box center [801, 377] width 1014 height 18
click at [404, 384] on p "[PERSON_NAME] - 559888420756" at bounding box center [801, 377] width 1014 height 18
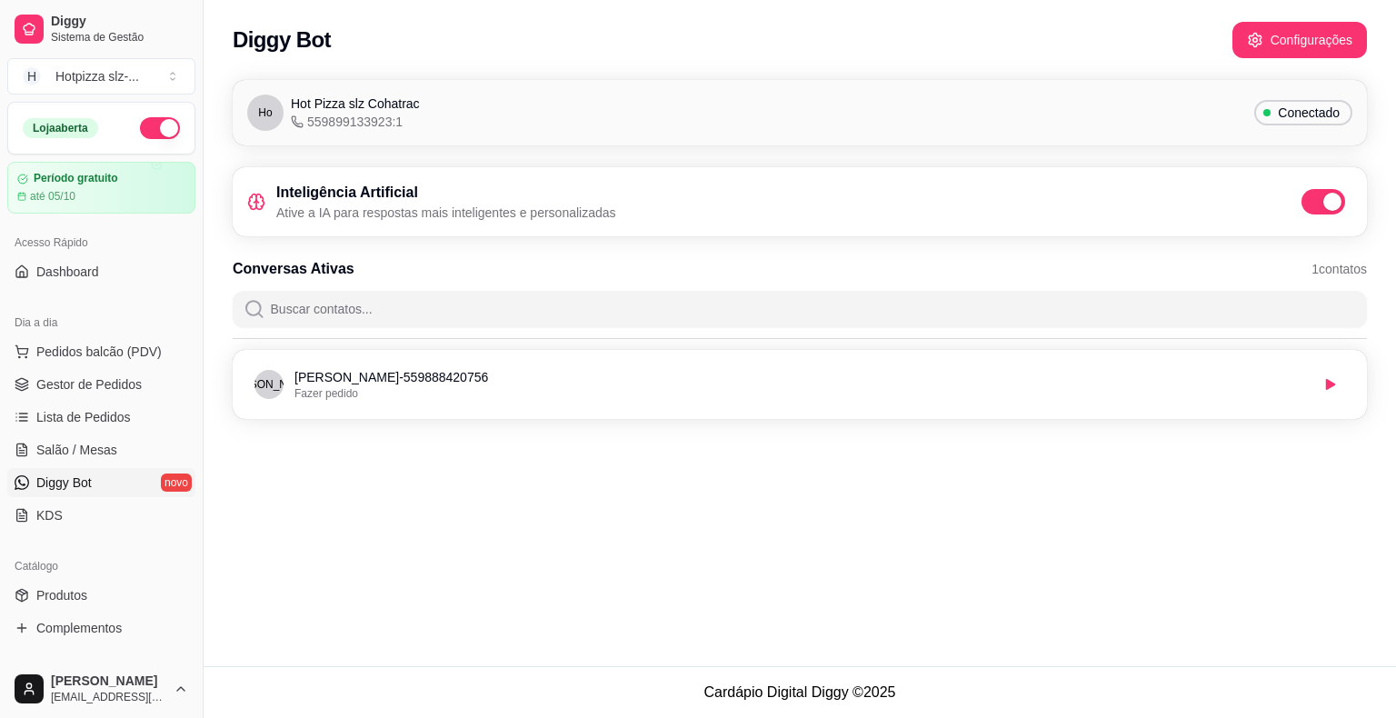
click at [400, 560] on div "Diggy Bot Configurações Ho Hot Pizza slz Cohatrac 559899133923:1 Conectado Inte…" at bounding box center [800, 333] width 1192 height 666
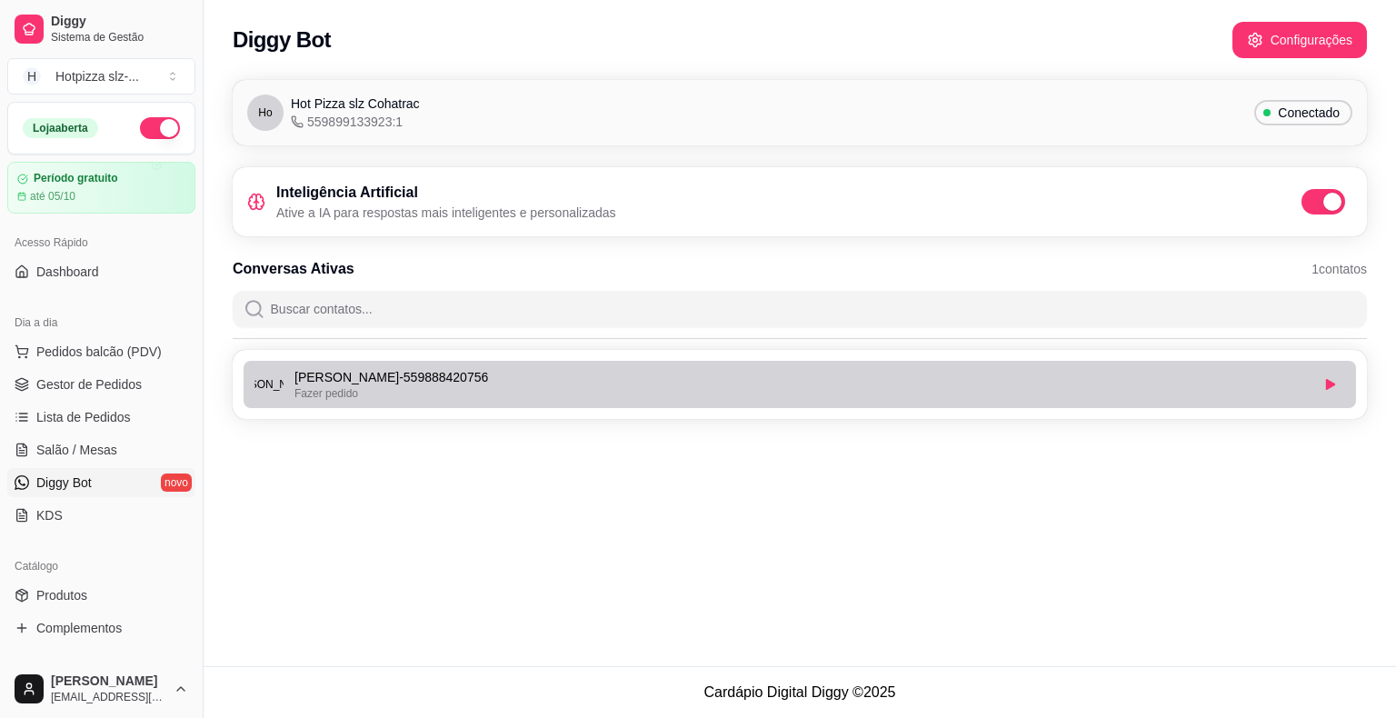
click at [266, 388] on span "[PERSON_NAME]" at bounding box center [270, 384] width 90 height 15
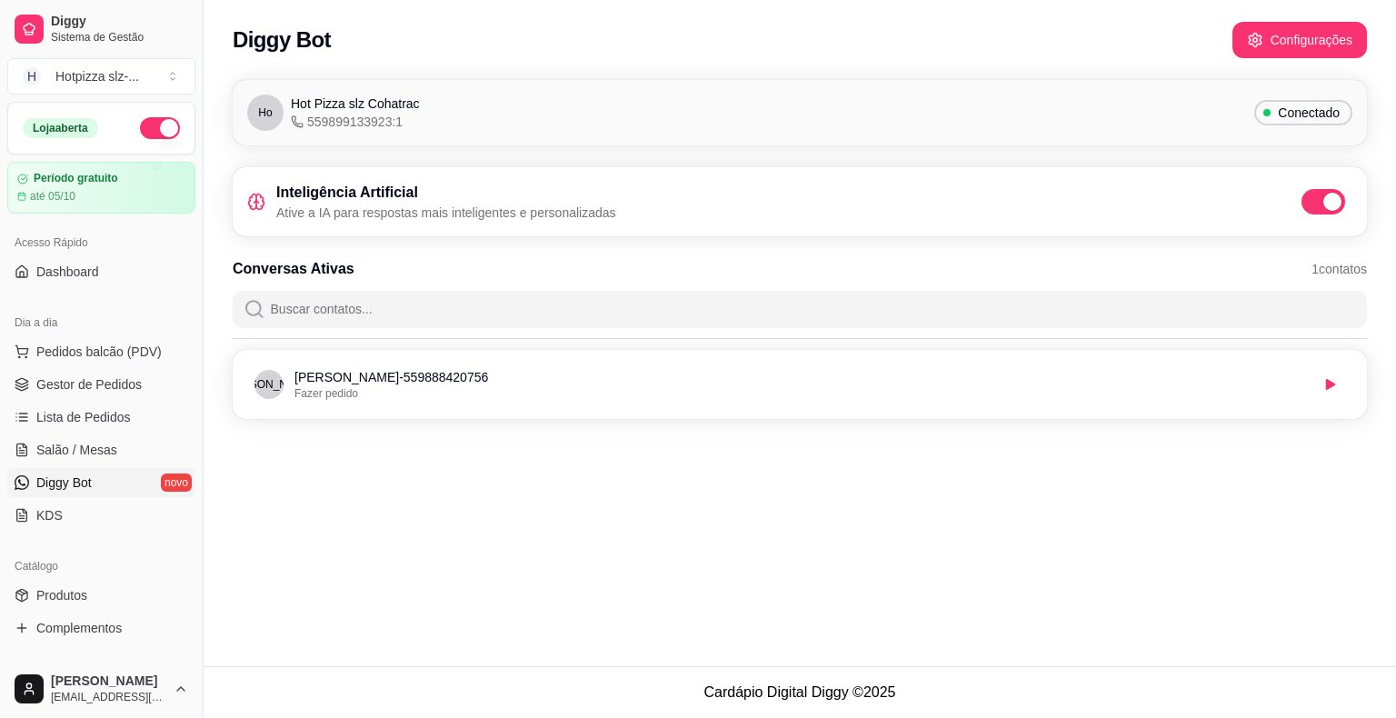
click at [524, 513] on div "Diggy Bot Configurações Ho Hot Pizza slz Cohatrac 559899133923:1 Conectado Inte…" at bounding box center [800, 333] width 1192 height 666
click at [295, 314] on input "Buscar contatos..." at bounding box center [810, 309] width 1091 height 36
click at [80, 385] on span "Gestor de Pedidos" at bounding box center [88, 384] width 105 height 18
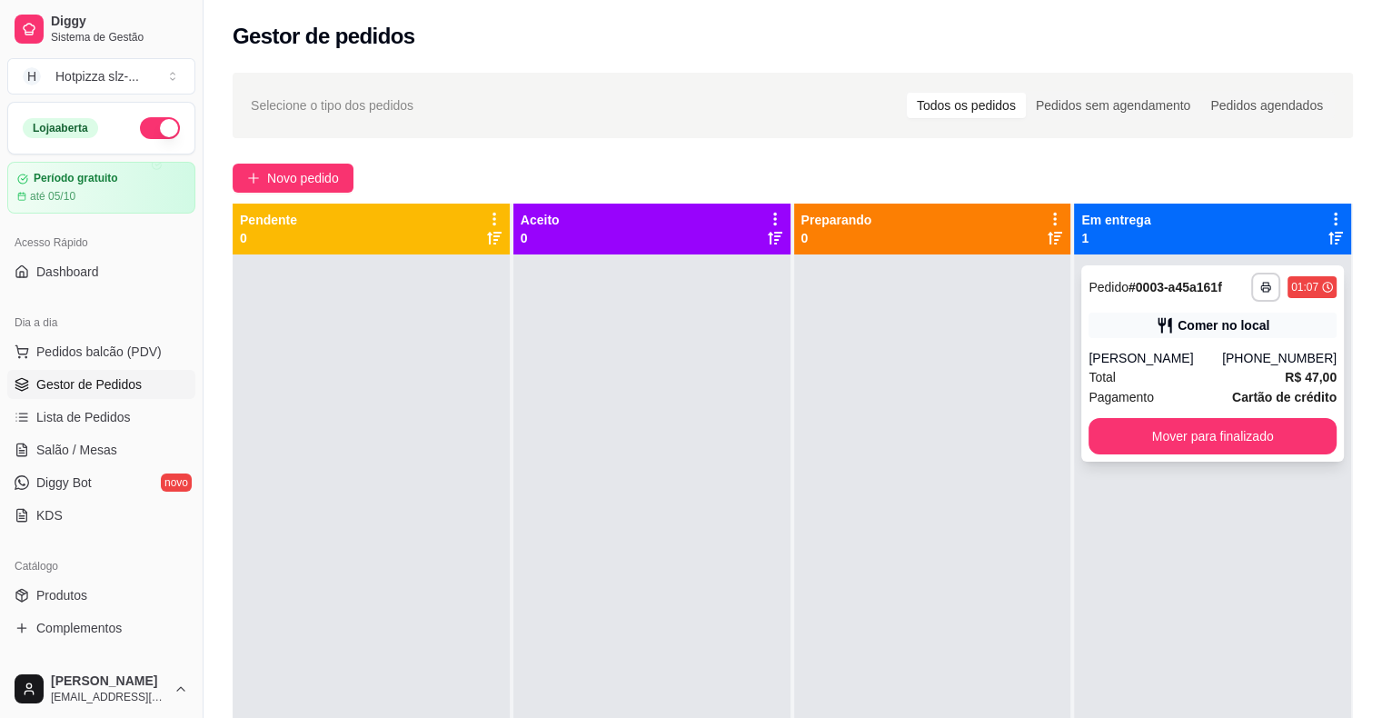
click at [1118, 318] on div "Comer no local" at bounding box center [1213, 325] width 248 height 25
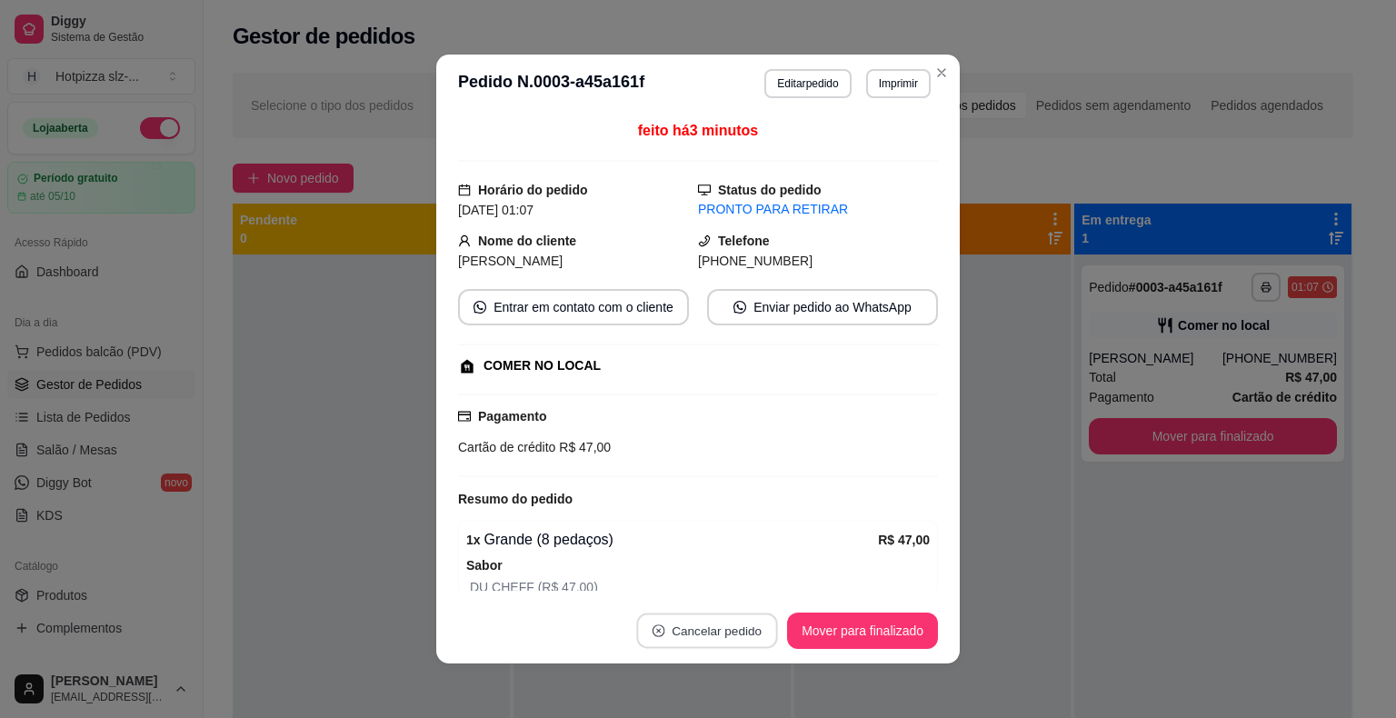
click at [698, 634] on button "Cancelar pedido" at bounding box center [707, 631] width 141 height 35
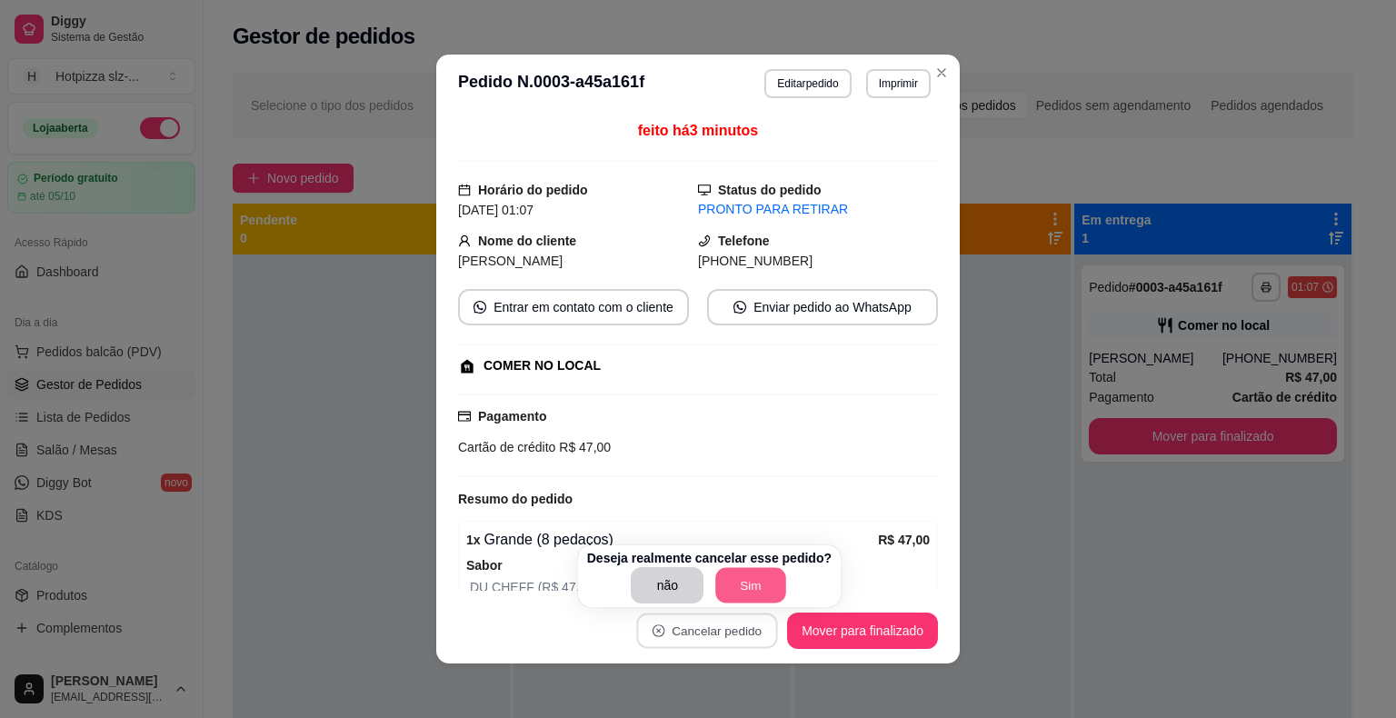
click at [734, 581] on button "Sim" at bounding box center [751, 585] width 71 height 35
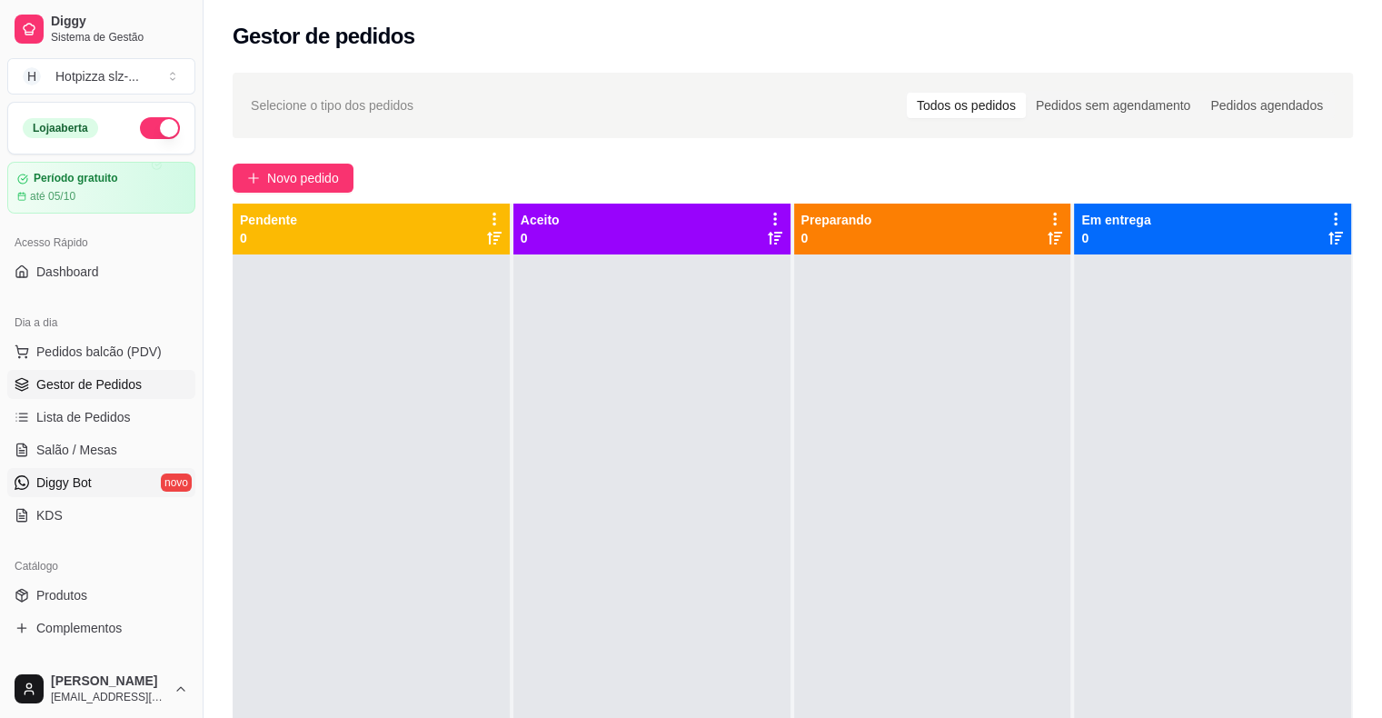
click at [62, 488] on span "Diggy Bot" at bounding box center [63, 483] width 55 height 18
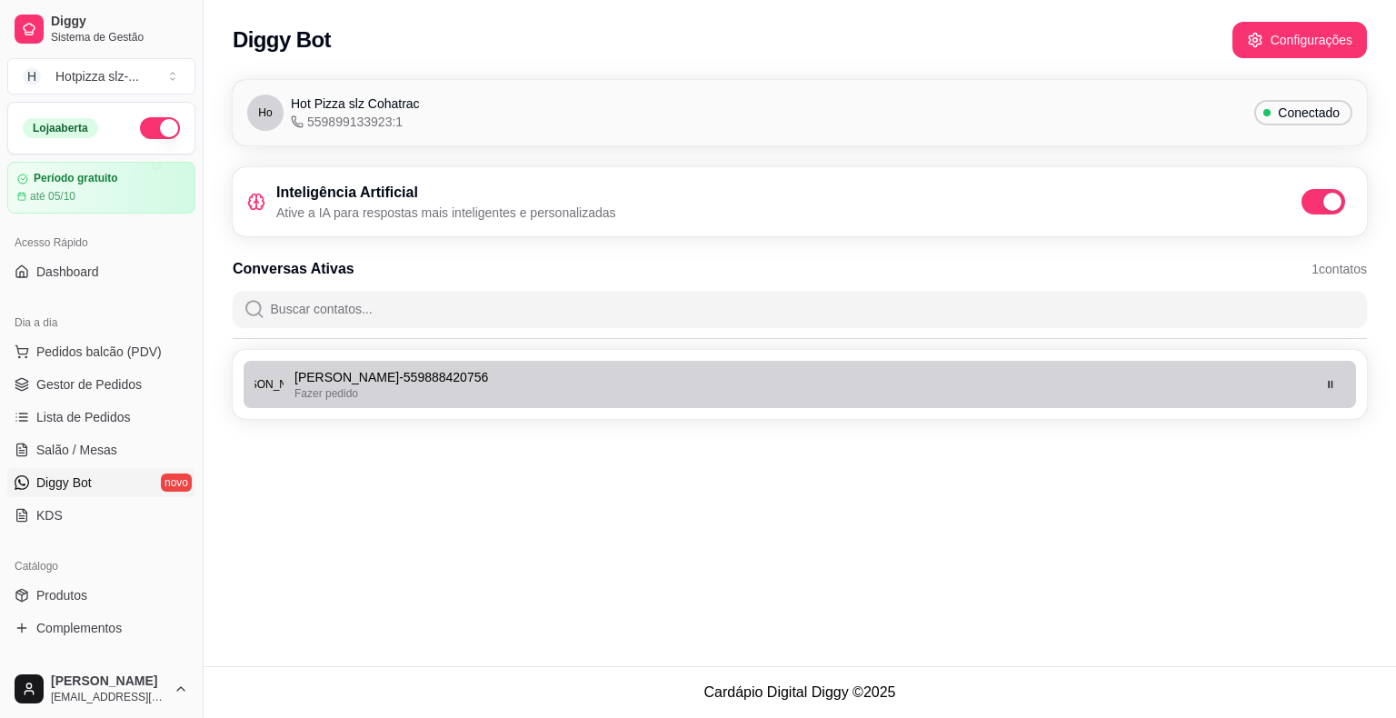
click at [478, 375] on p "[PERSON_NAME] - 559888420756" at bounding box center [801, 377] width 1014 height 18
click at [1334, 387] on icon "button" at bounding box center [1330, 384] width 11 height 11
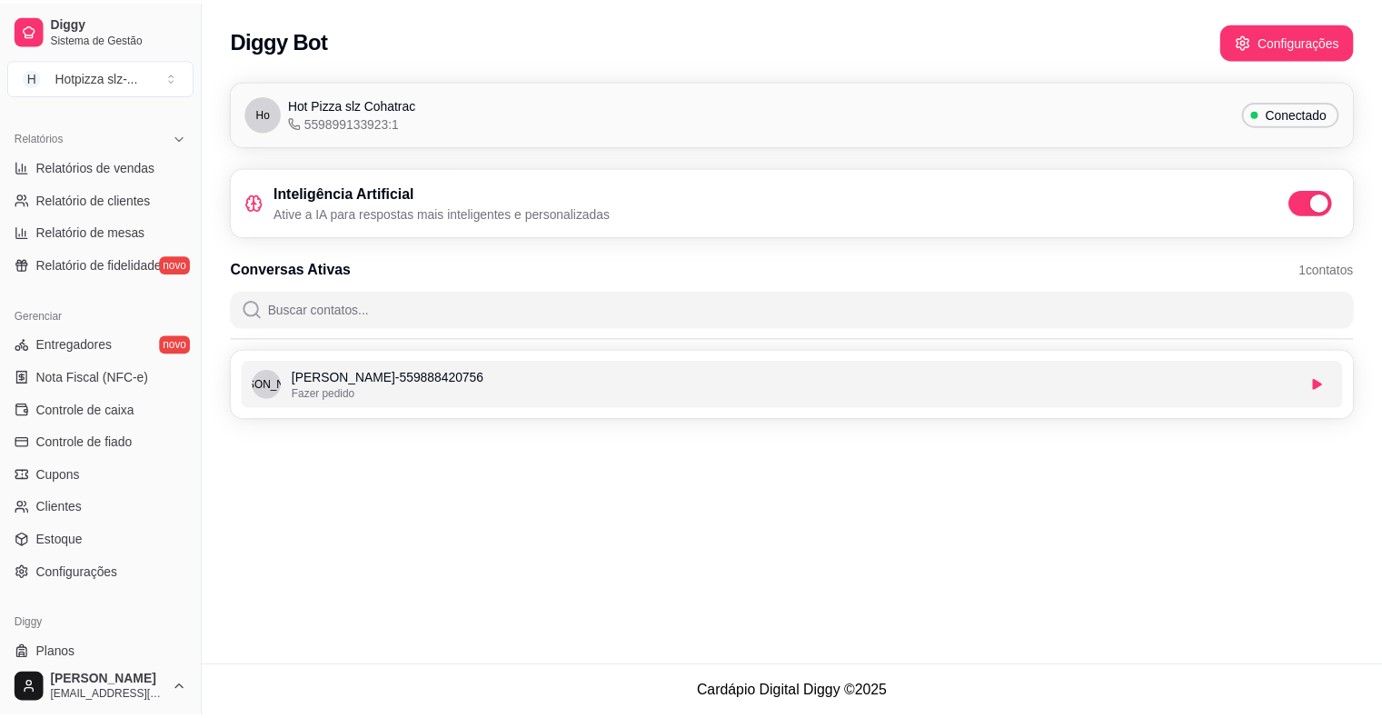
scroll to position [589, 0]
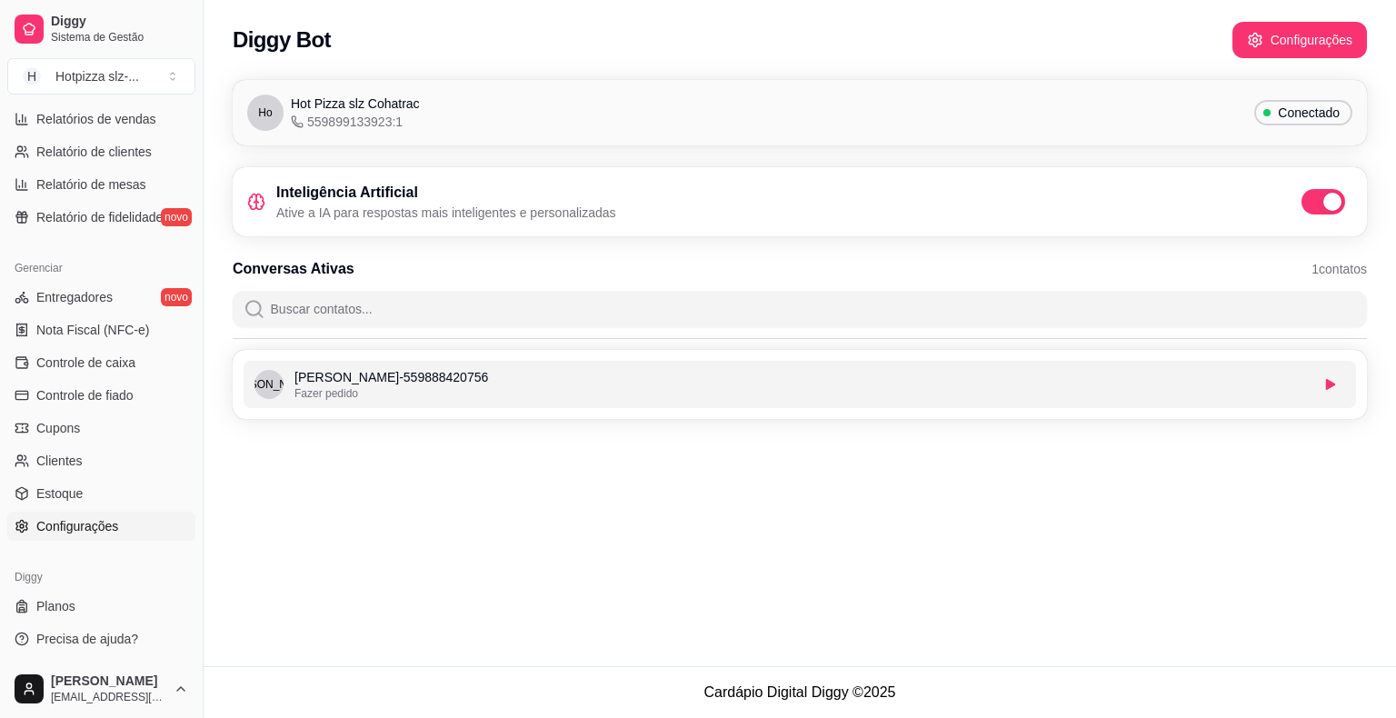
click at [69, 531] on span "Configurações" at bounding box center [77, 526] width 82 height 18
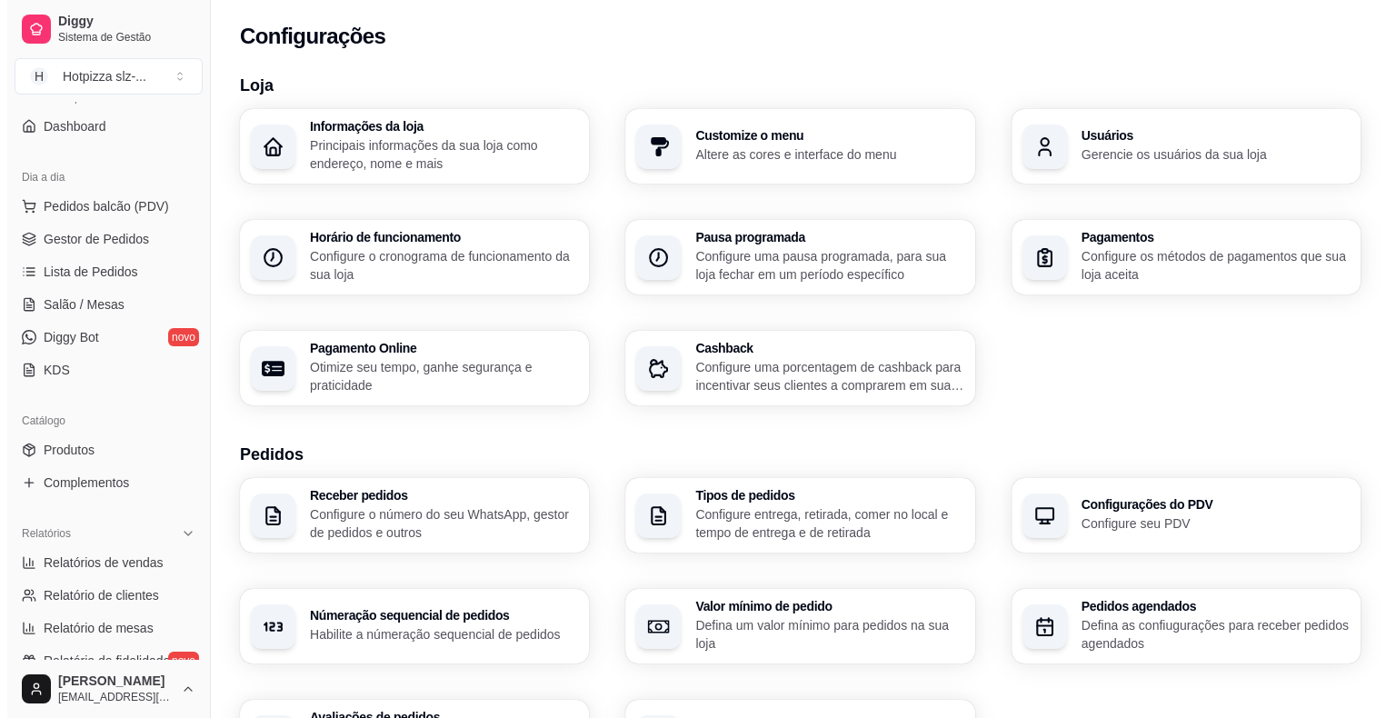
scroll to position [144, 0]
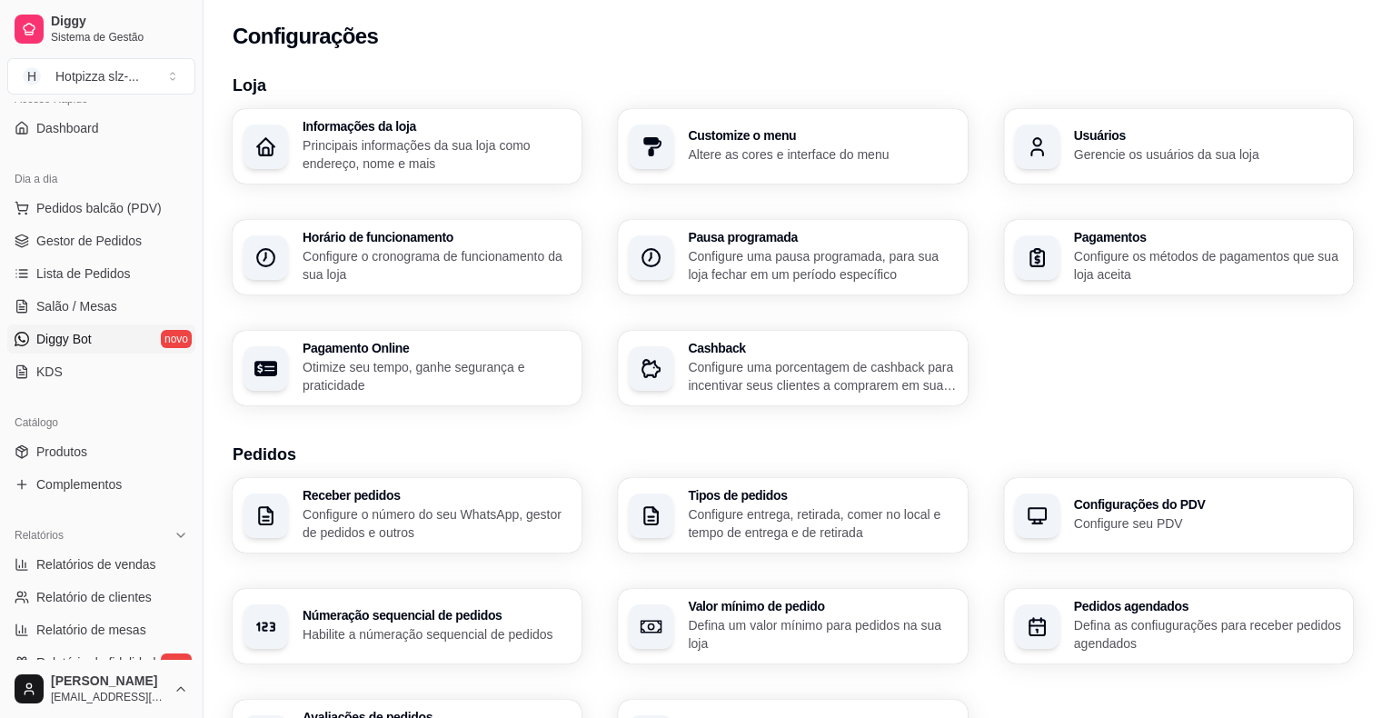
click at [71, 345] on span "Diggy Bot" at bounding box center [63, 339] width 55 height 18
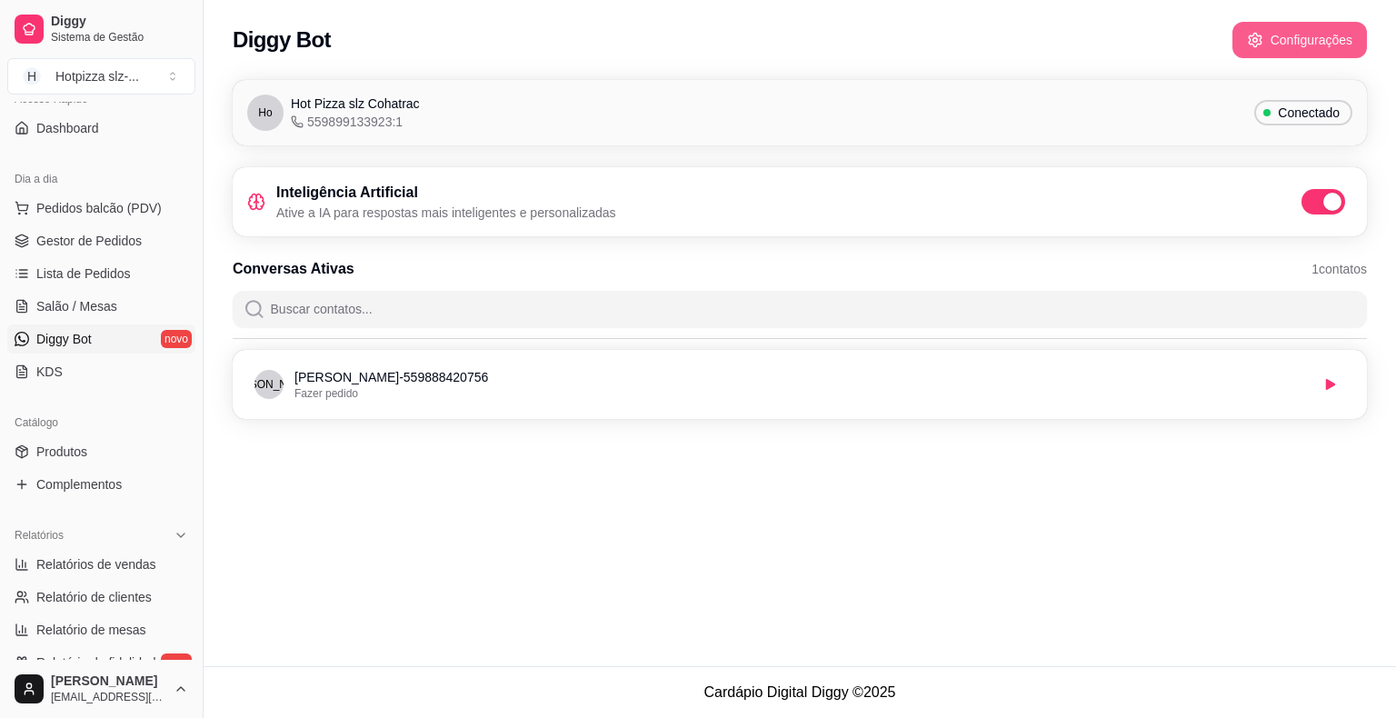
click at [1292, 45] on button "Configurações" at bounding box center [1299, 40] width 135 height 36
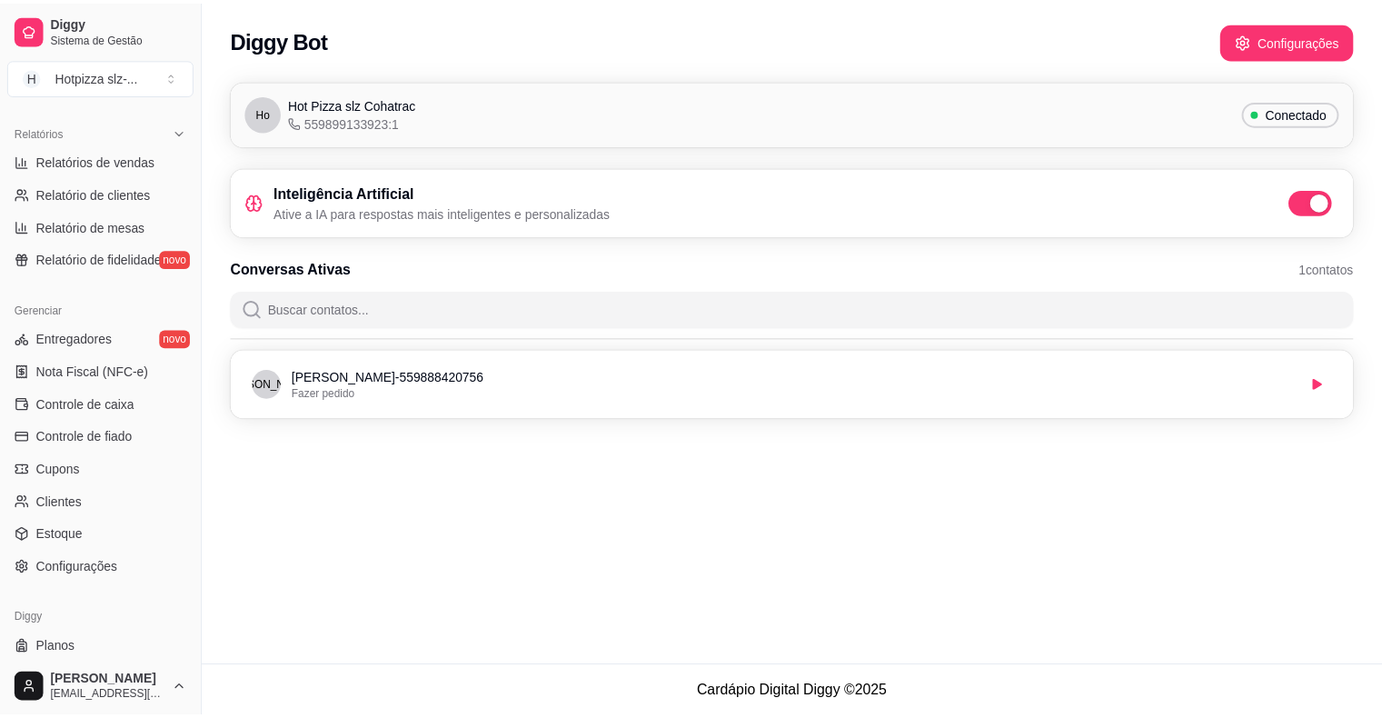
scroll to position [589, 0]
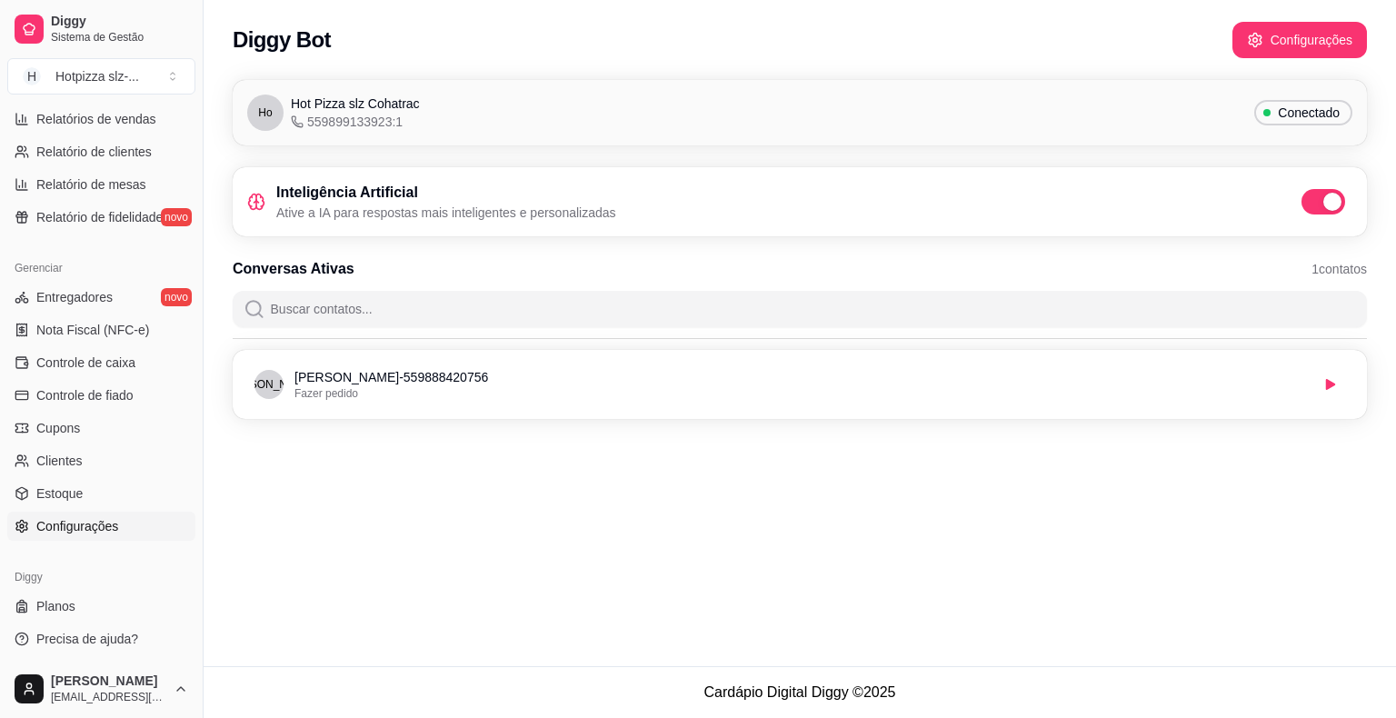
click at [63, 527] on span "Configurações" at bounding box center [77, 526] width 82 height 18
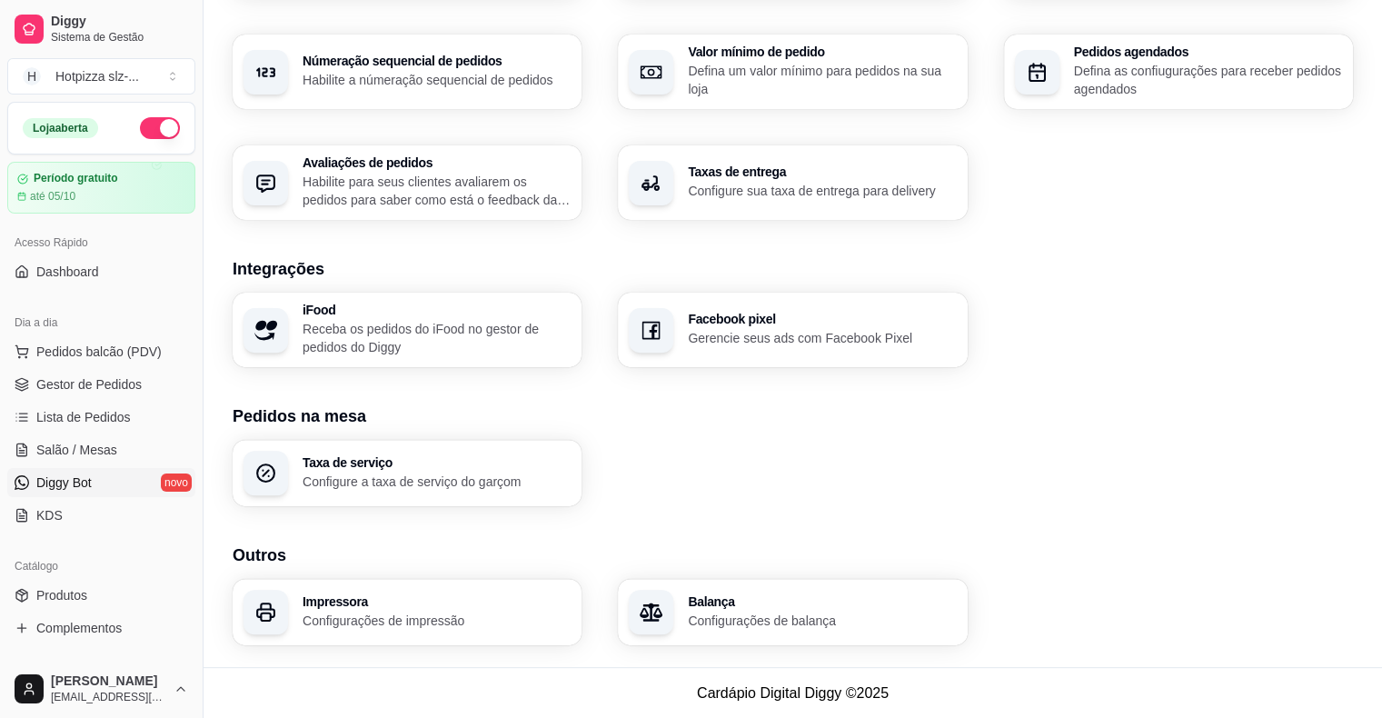
click at [75, 481] on span "Diggy Bot" at bounding box center [63, 483] width 55 height 18
